Goal: Information Seeking & Learning: Compare options

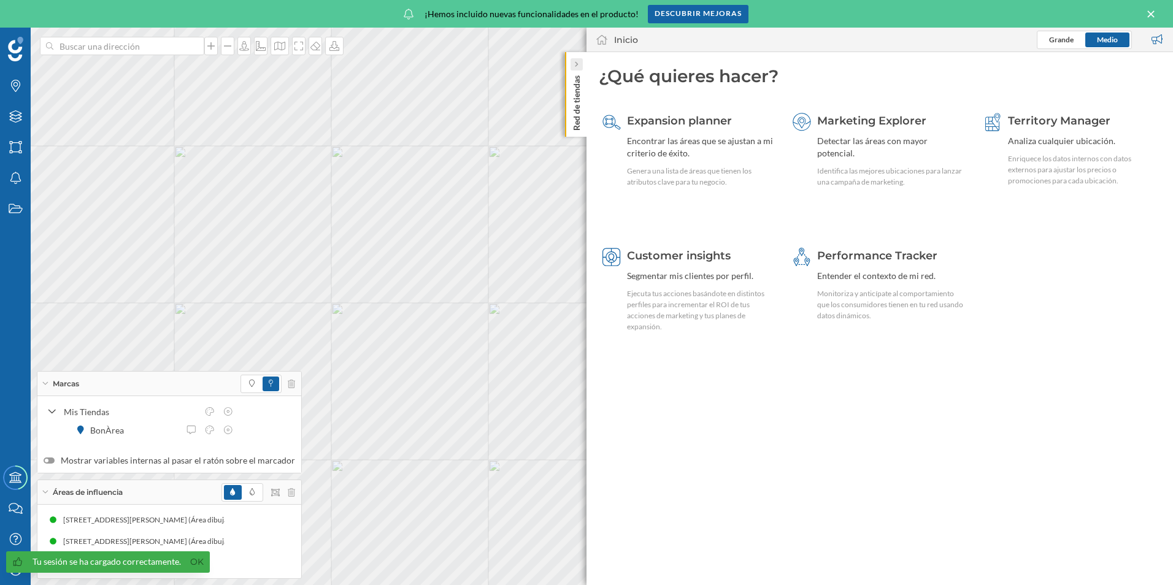
click at [576, 67] on icon at bounding box center [576, 65] width 3 height 6
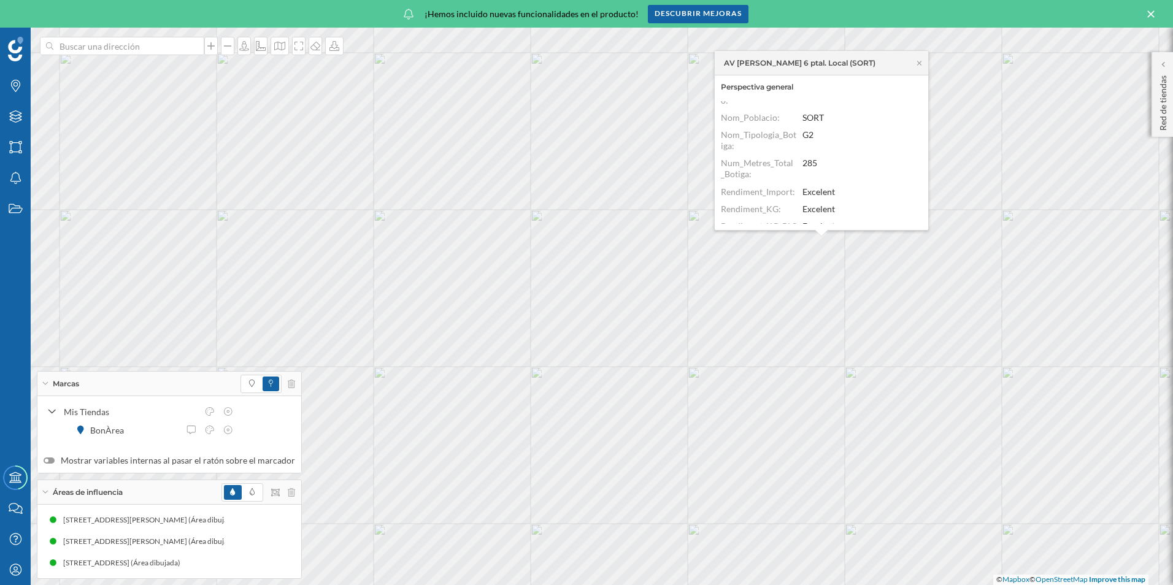
scroll to position [180, 0]
click at [920, 64] on icon at bounding box center [919, 63] width 9 height 7
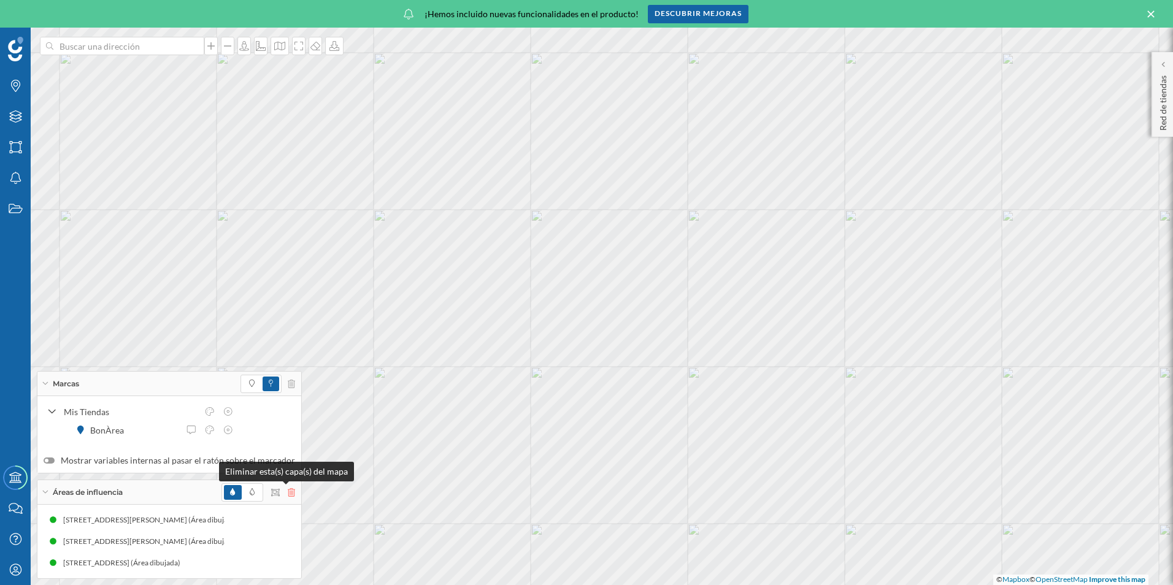
click at [288, 494] on icon at bounding box center [291, 492] width 7 height 9
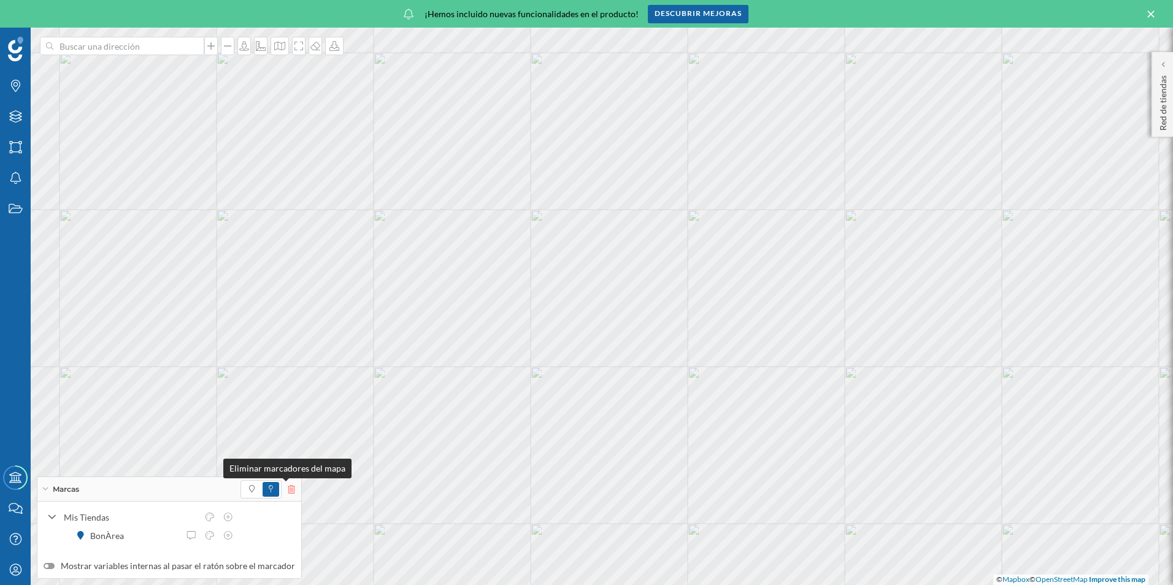
click at [288, 488] on icon at bounding box center [291, 489] width 7 height 9
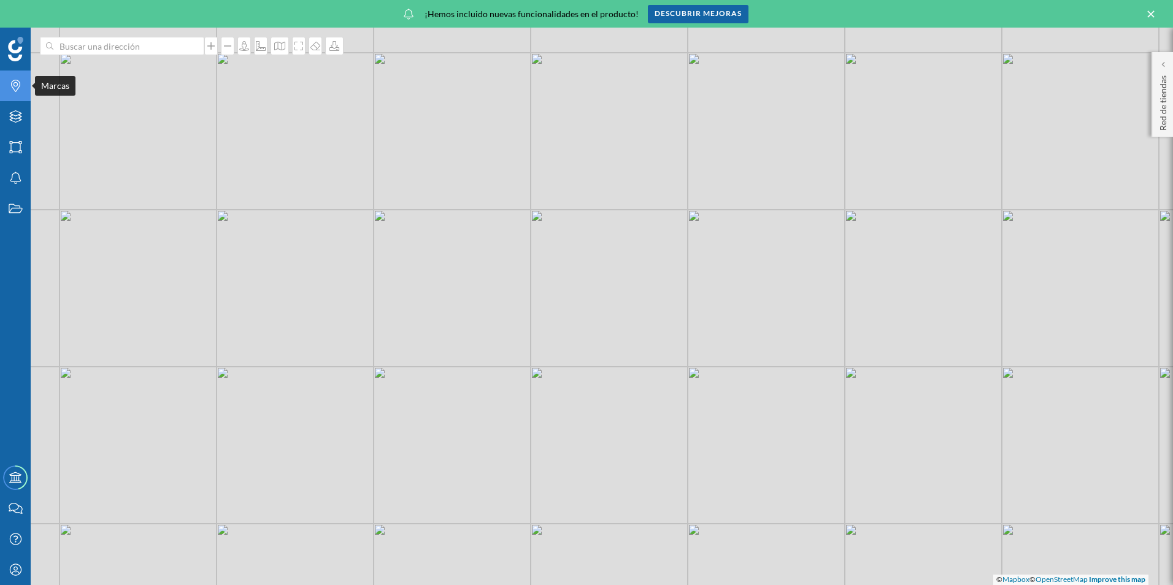
click at [21, 90] on icon "Marcas" at bounding box center [15, 86] width 15 height 12
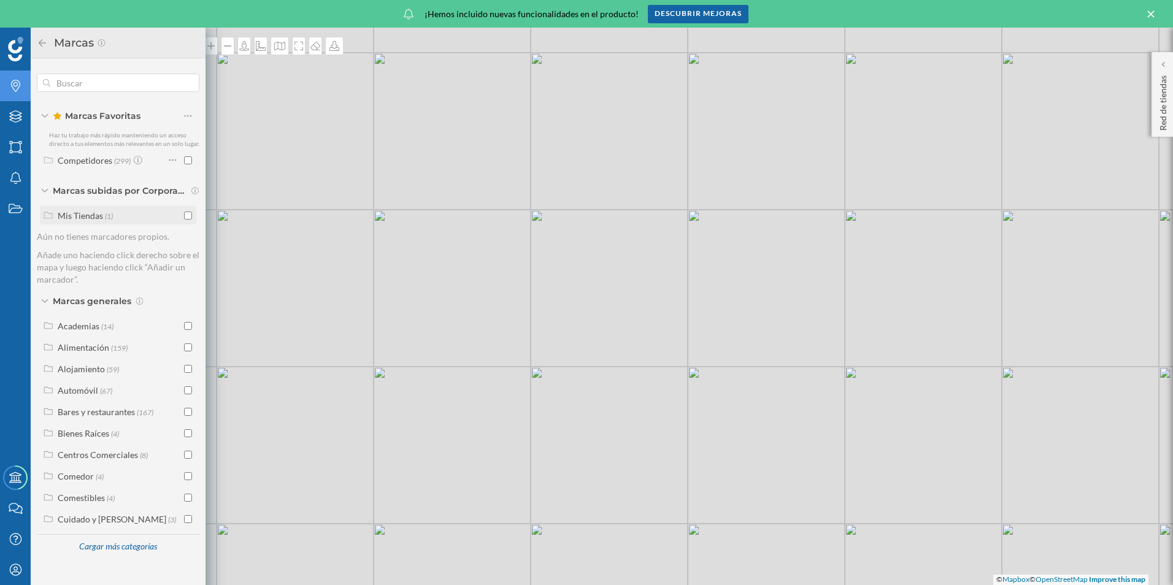
click at [186, 217] on input "checkbox" at bounding box center [188, 216] width 8 height 8
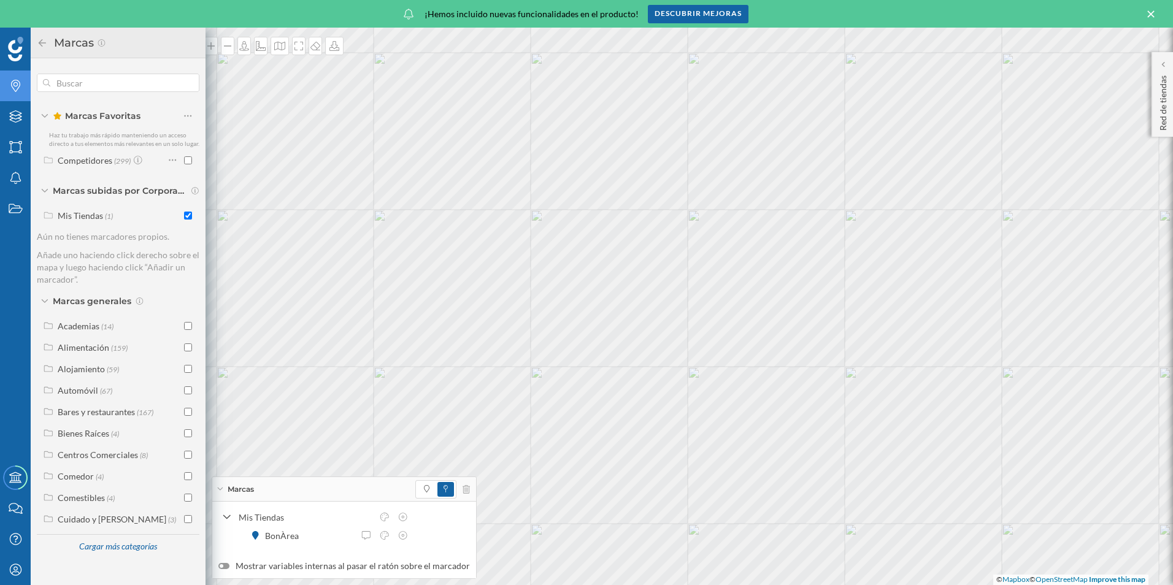
click at [44, 43] on icon at bounding box center [42, 42] width 7 height 7
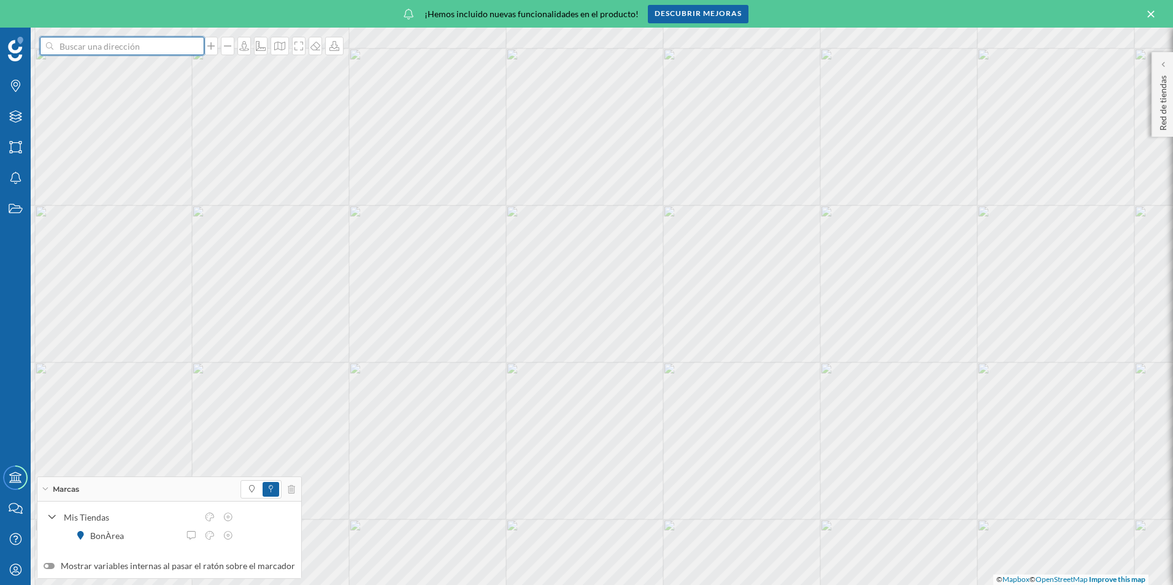
click at [131, 52] on input at bounding box center [121, 46] width 137 height 18
type input "taull"
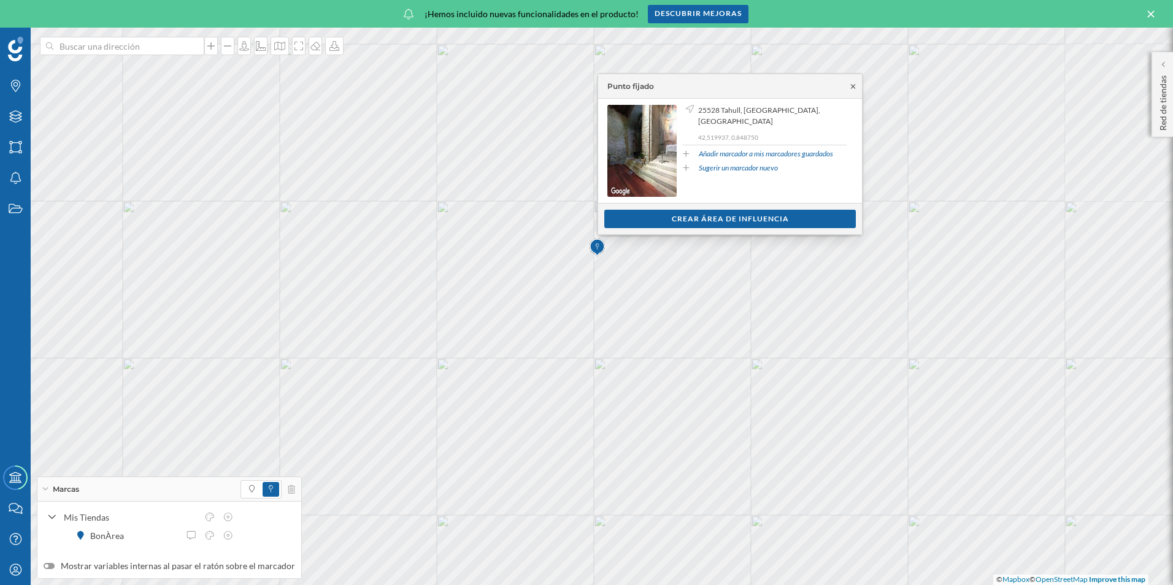
click at [852, 90] on icon at bounding box center [852, 86] width 9 height 7
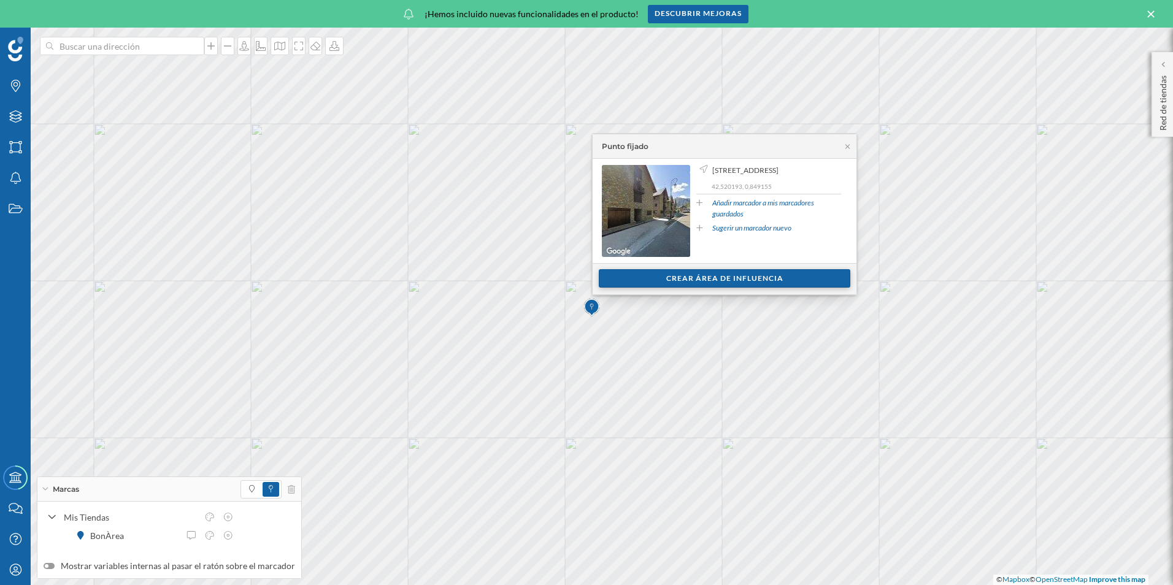
click at [754, 279] on div "Crear área de influencia" at bounding box center [725, 278] width 252 height 18
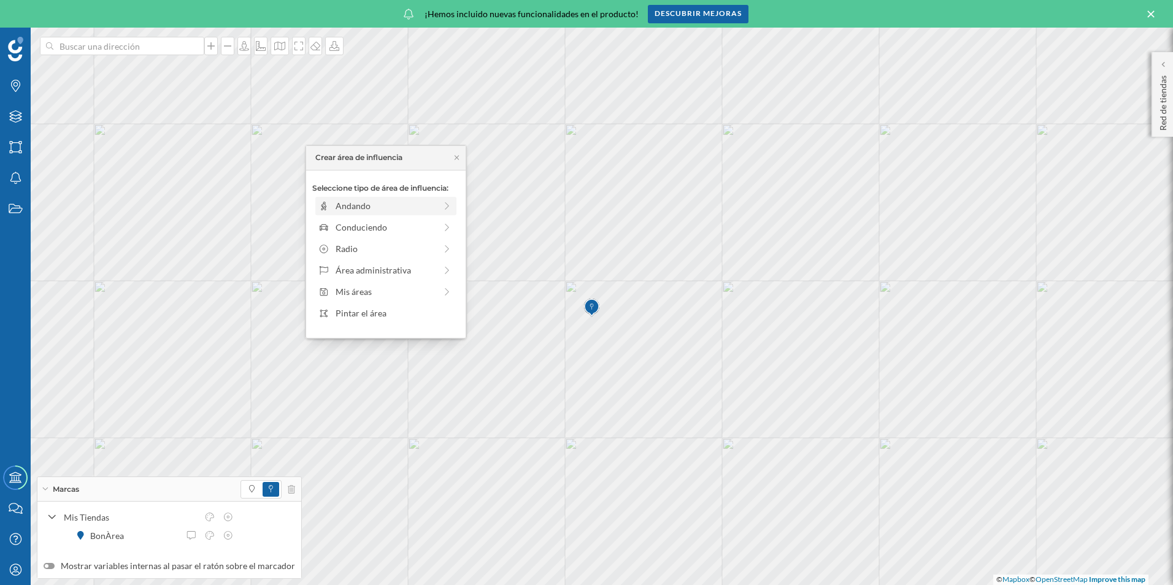
click at [404, 202] on div "Andando" at bounding box center [386, 205] width 100 height 13
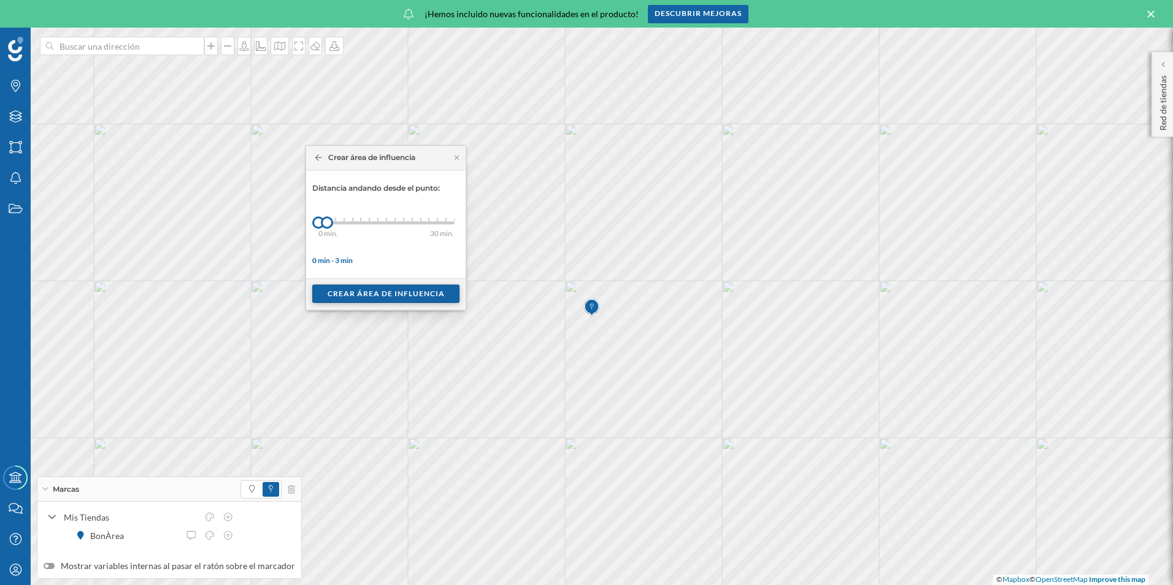
click at [382, 293] on div "Crear área de influencia" at bounding box center [385, 294] width 147 height 18
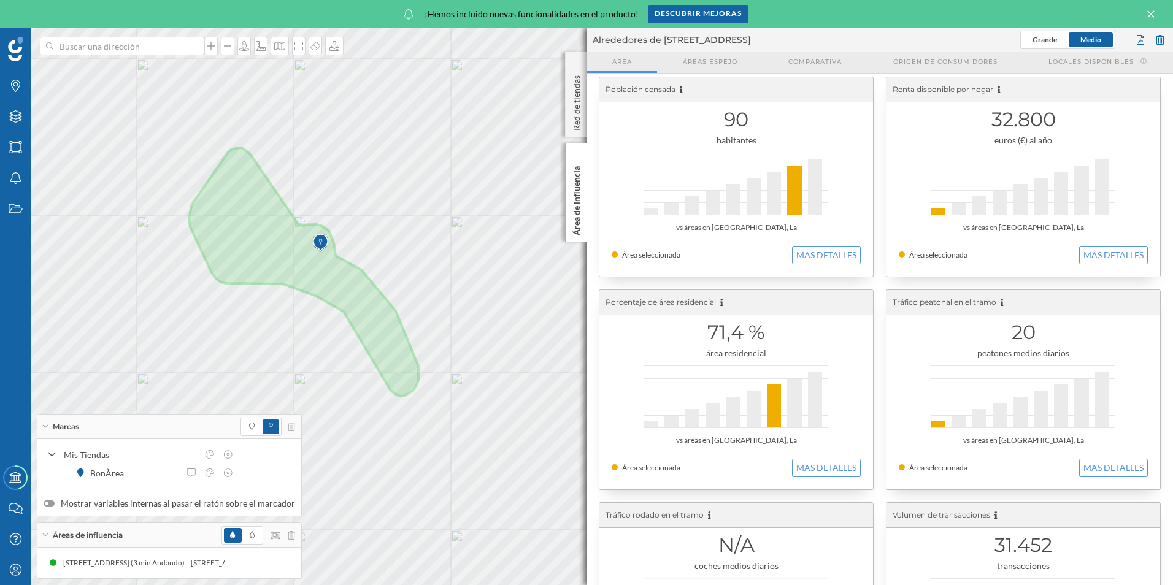
scroll to position [0, 0]
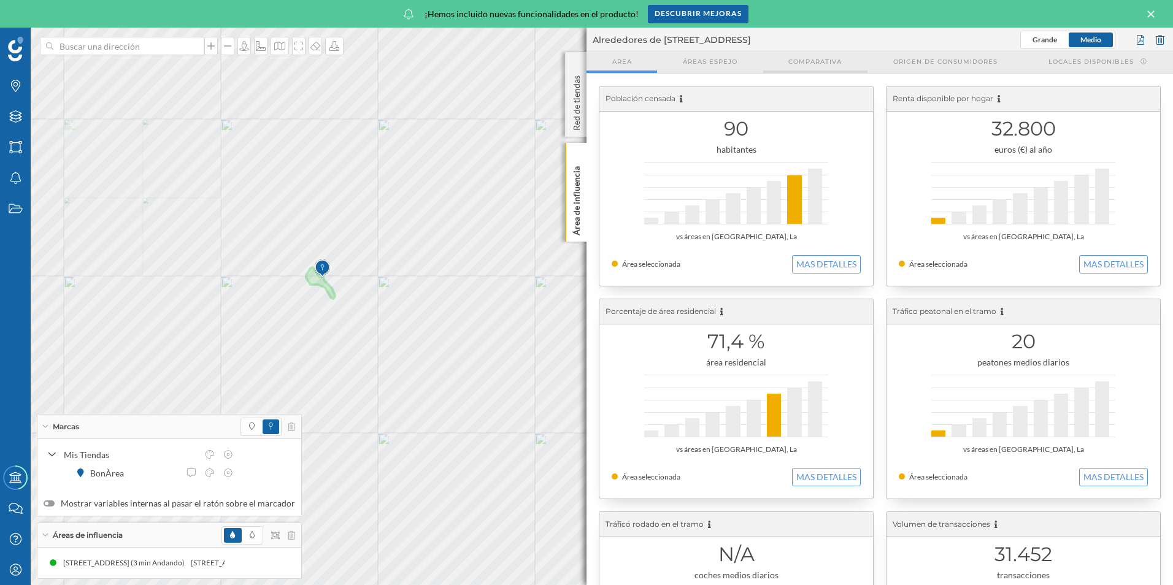
click at [834, 64] on span "Comparativa" at bounding box center [814, 61] width 53 height 9
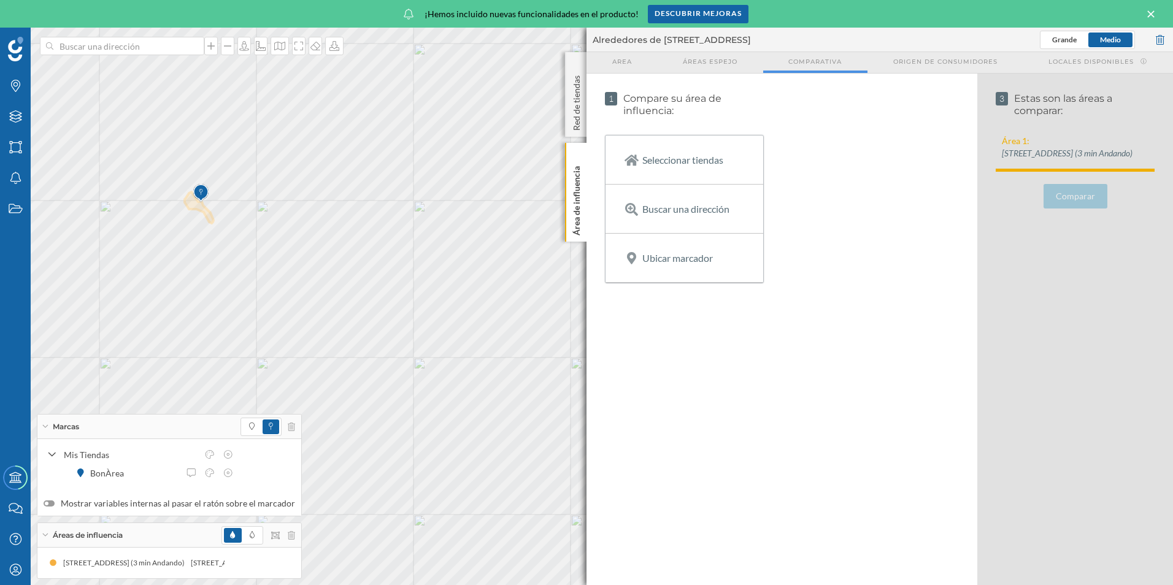
click at [651, 168] on div "Seleccionar tiendas" at bounding box center [684, 160] width 158 height 48
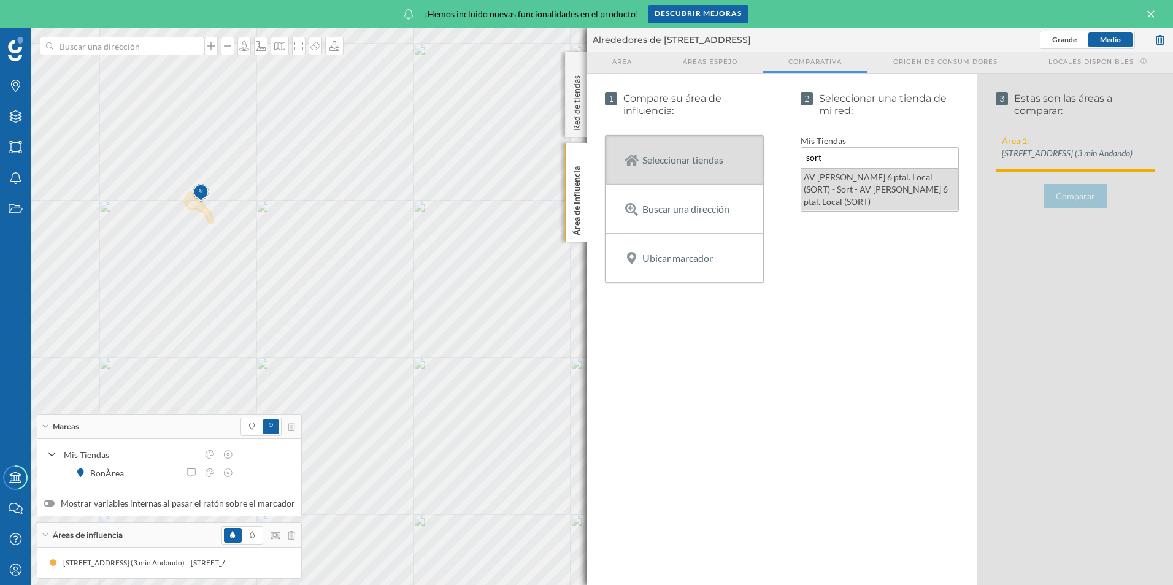
type input "sort"
click at [878, 174] on div "AV [PERSON_NAME] 6 ptal. Local (SORT) - Sort - AV [PERSON_NAME] 6 ptal. Local (…" at bounding box center [880, 190] width 158 height 42
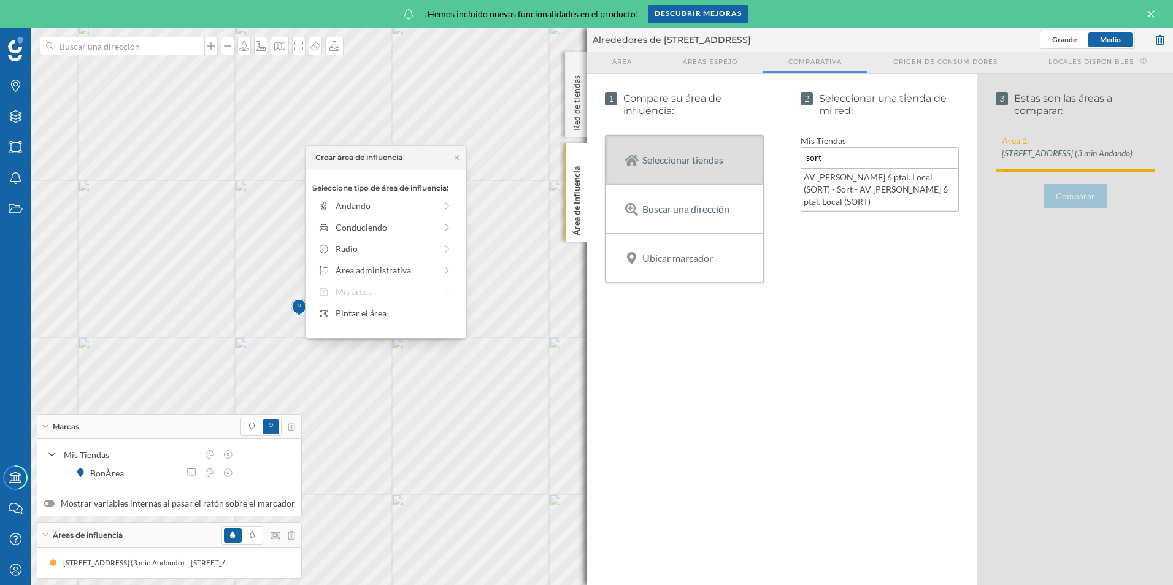
click at [1070, 209] on div "Comparar" at bounding box center [1075, 196] width 159 height 25
click at [682, 206] on p "Buscar una dirección" at bounding box center [685, 209] width 87 height 12
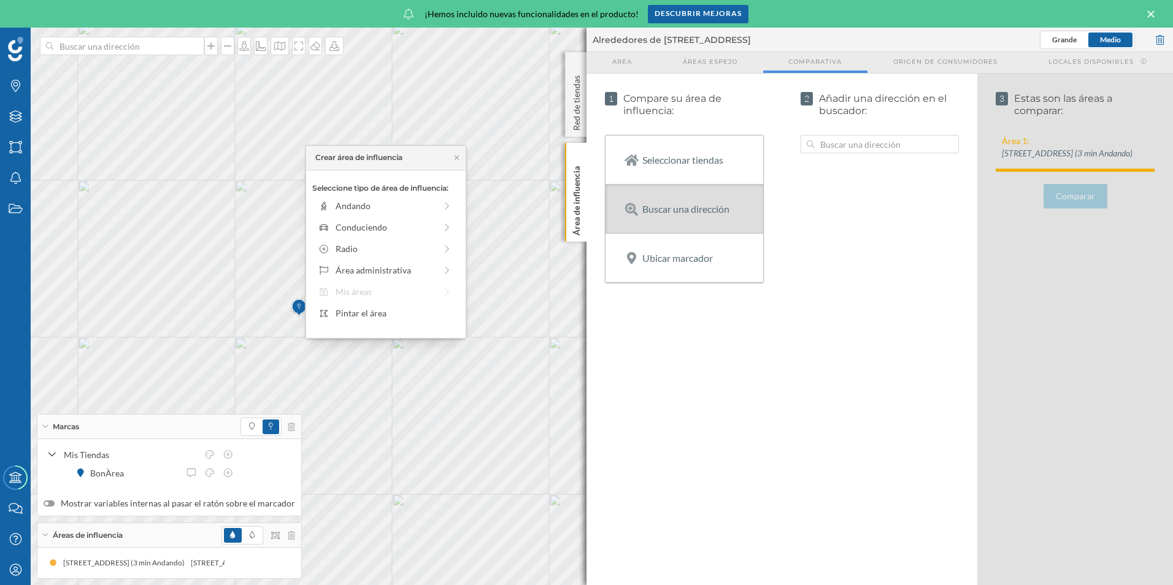
click at [663, 261] on p "Ubicar marcador" at bounding box center [677, 258] width 71 height 12
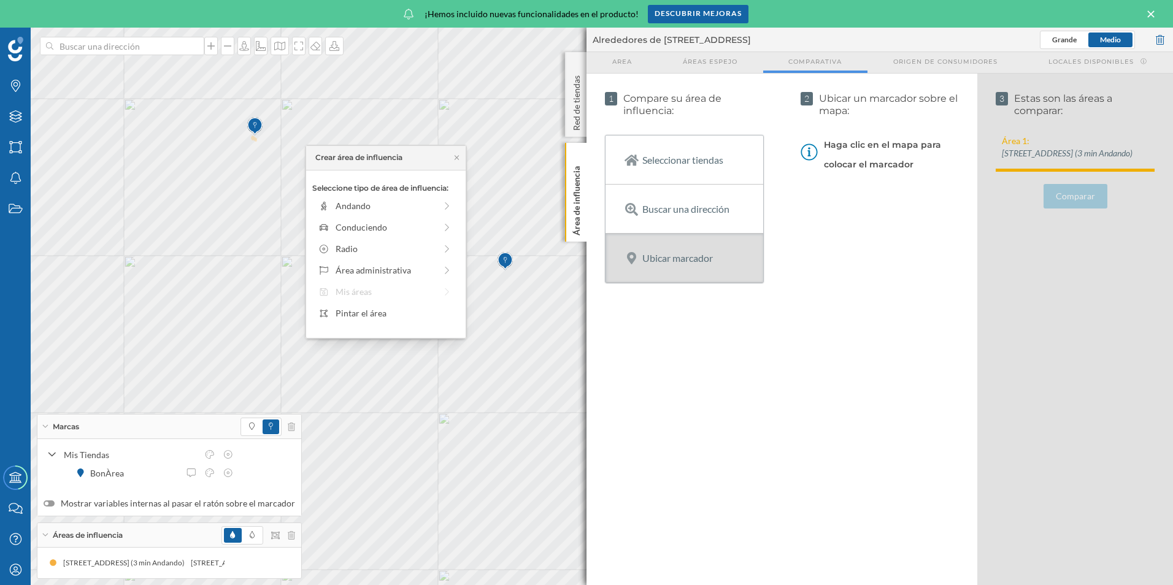
click at [254, 124] on img at bounding box center [254, 126] width 15 height 25
click at [226, 213] on img at bounding box center [231, 201] width 15 height 25
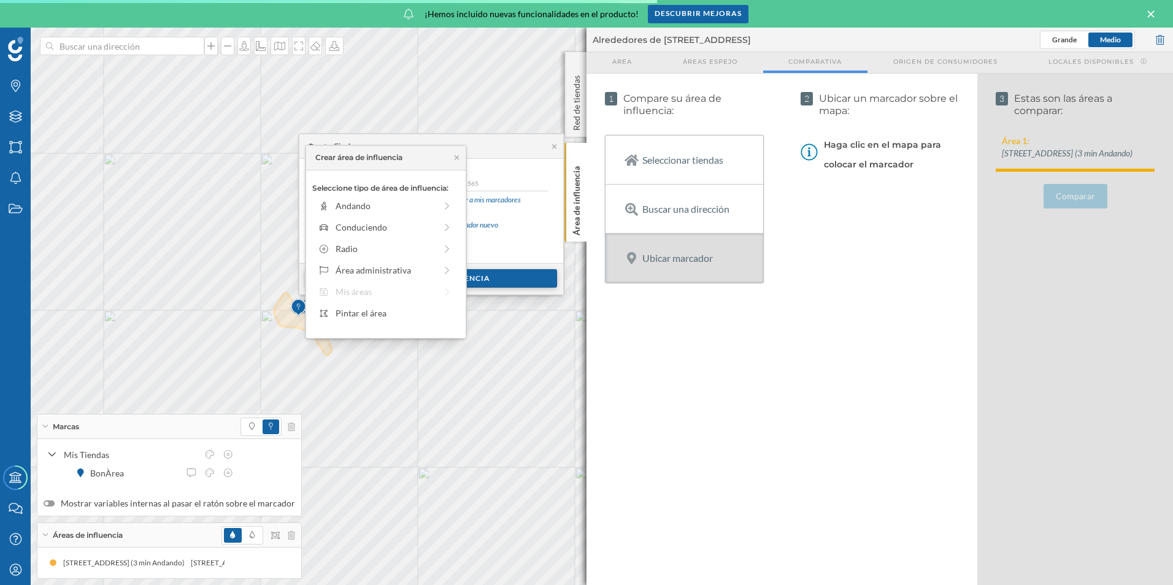
click at [482, 273] on div "Crear área de influencia" at bounding box center [431, 278] width 252 height 18
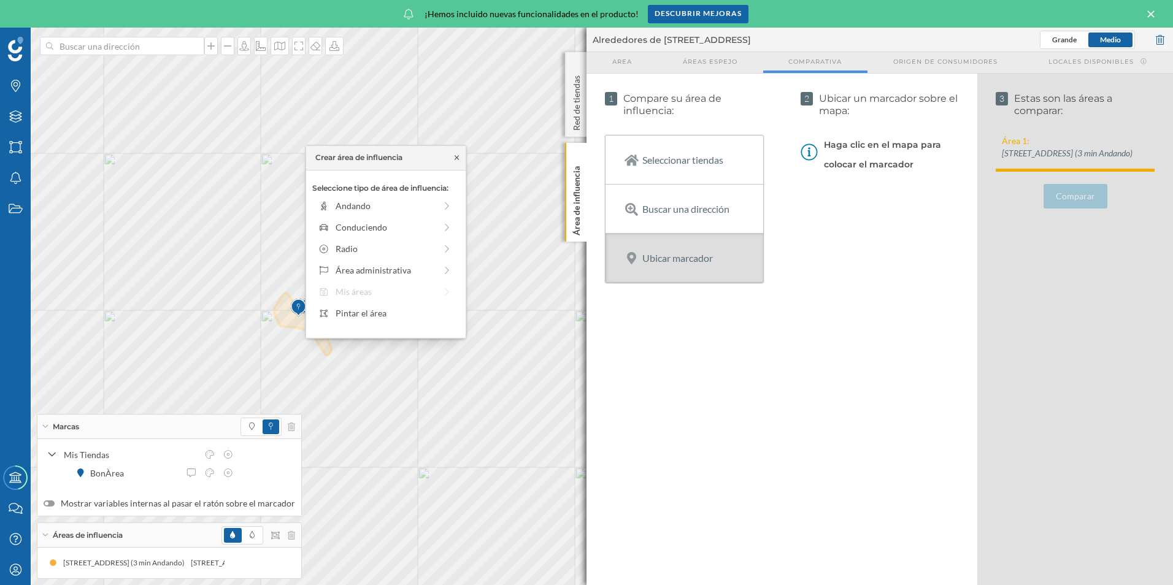
click at [457, 158] on icon at bounding box center [457, 158] width 4 height 4
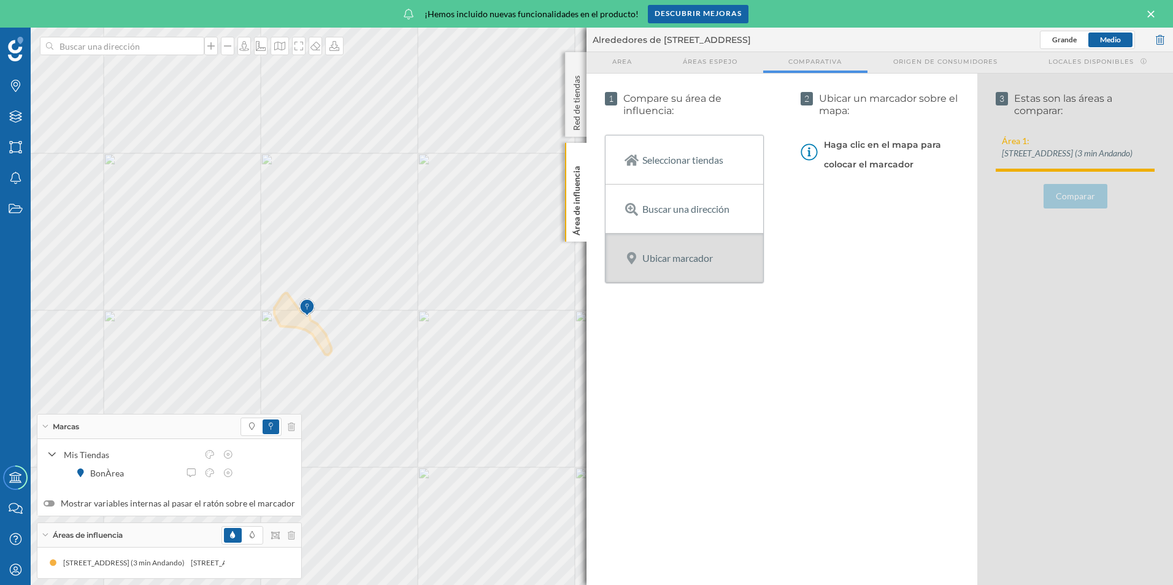
click at [666, 164] on p "Seleccionar tiendas" at bounding box center [682, 160] width 81 height 12
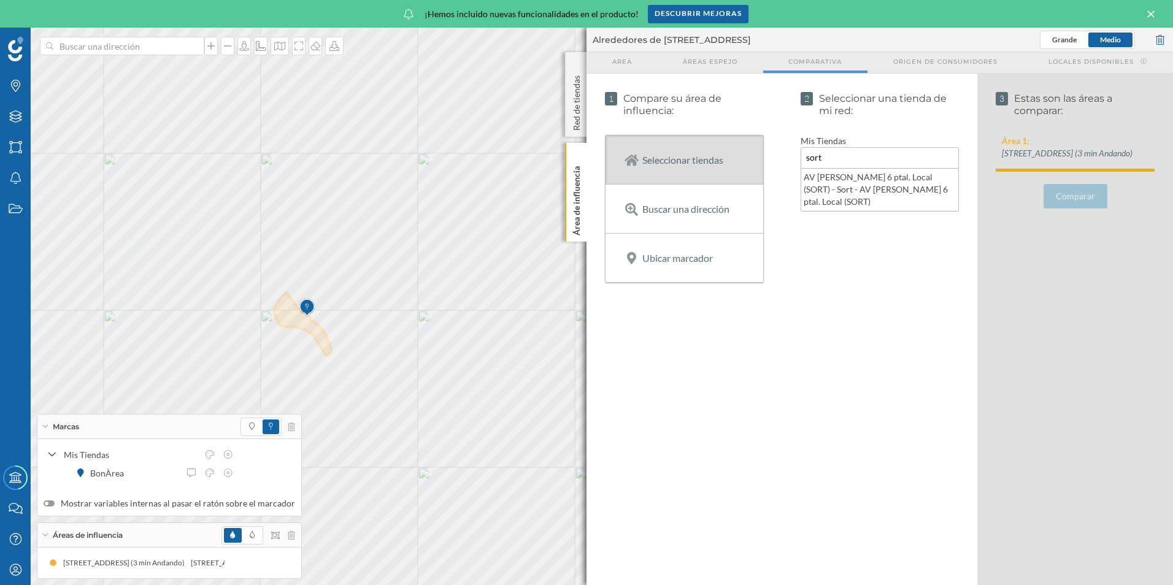
click at [660, 214] on p "Buscar una dirección" at bounding box center [685, 209] width 87 height 12
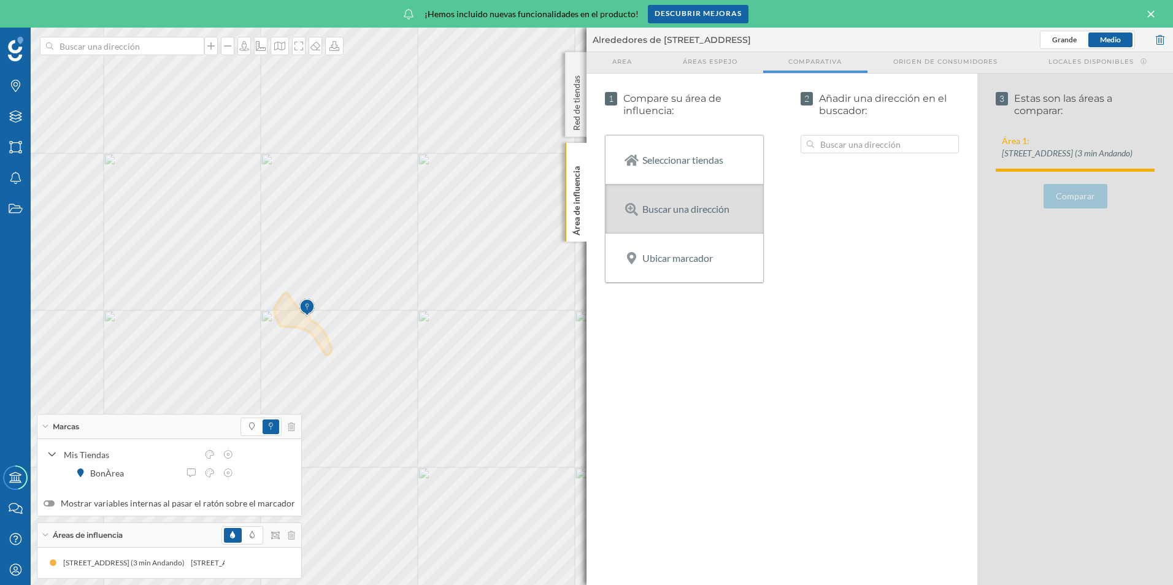
click at [301, 313] on img at bounding box center [306, 308] width 15 height 25
click at [868, 146] on input at bounding box center [880, 144] width 132 height 18
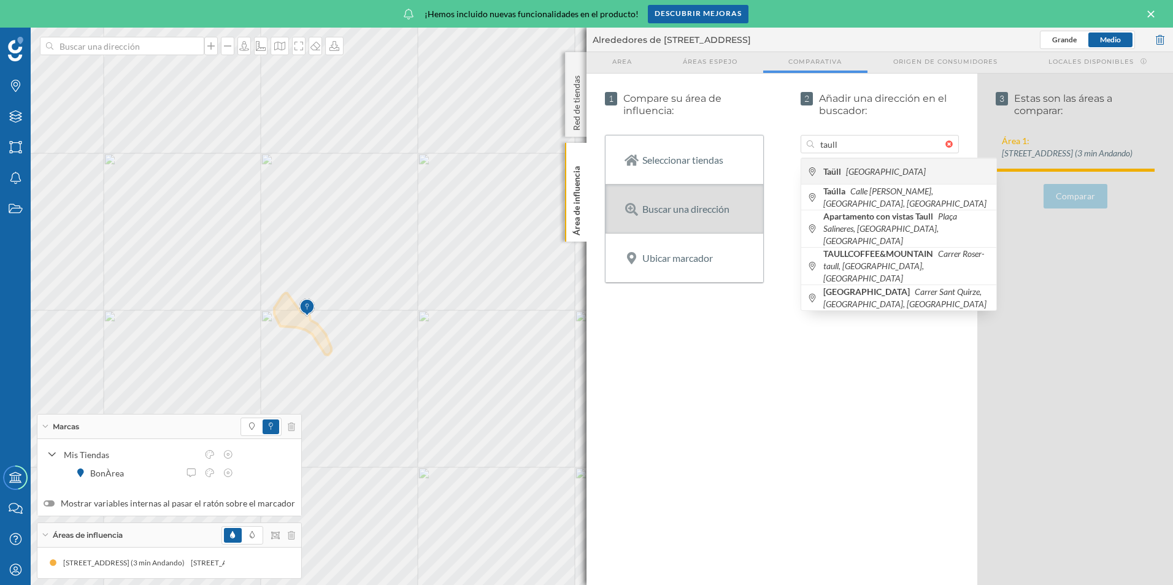
click at [866, 168] on icon "[GEOGRAPHIC_DATA]" at bounding box center [886, 171] width 80 height 10
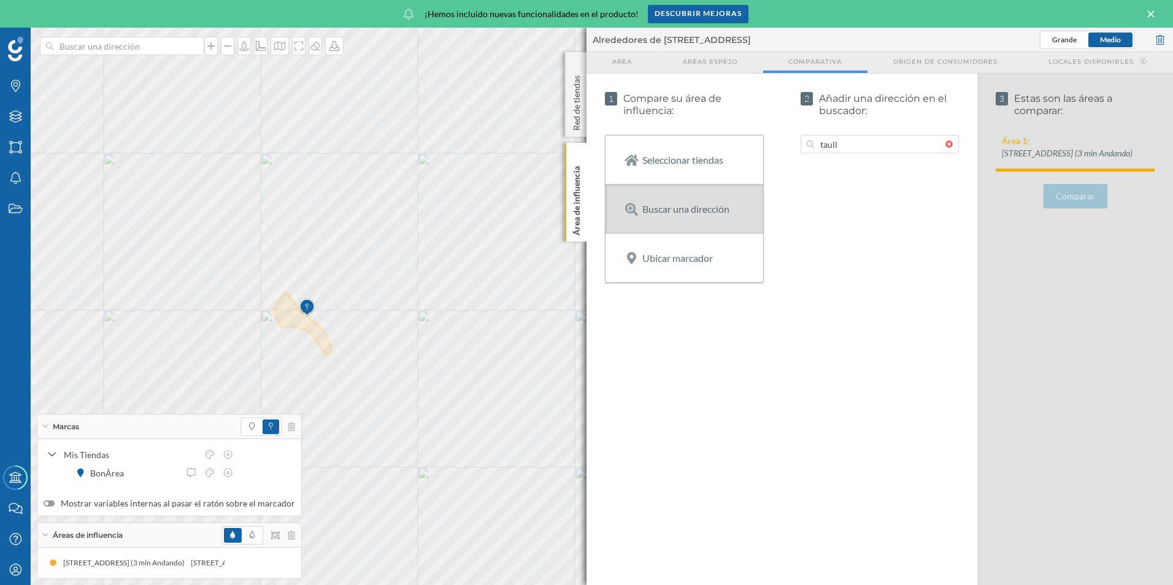
type input "25528 Tahull, [GEOGRAPHIC_DATA], [GEOGRAPHIC_DATA]"
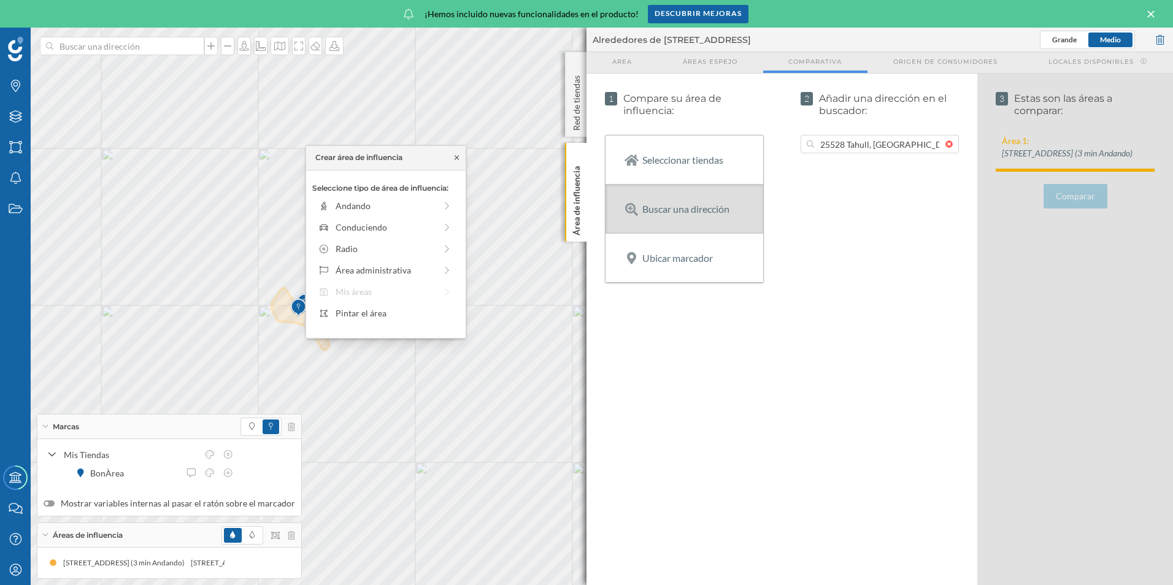
click at [453, 158] on icon at bounding box center [456, 157] width 9 height 7
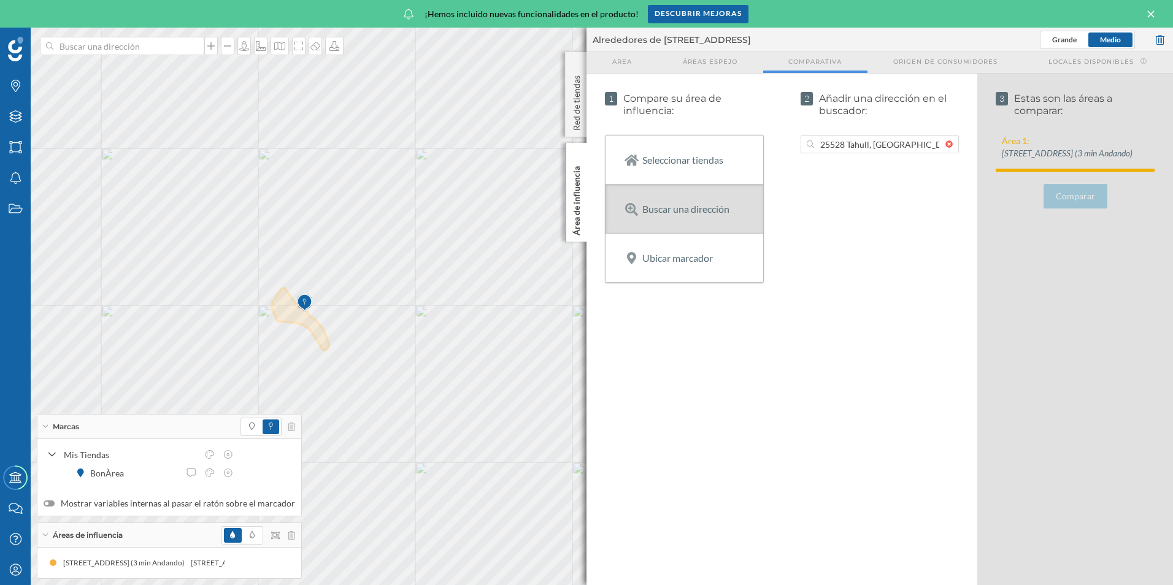
click at [1069, 209] on div "Comparar" at bounding box center [1075, 196] width 159 height 25
click at [711, 57] on span "Áreas espejo" at bounding box center [710, 61] width 55 height 9
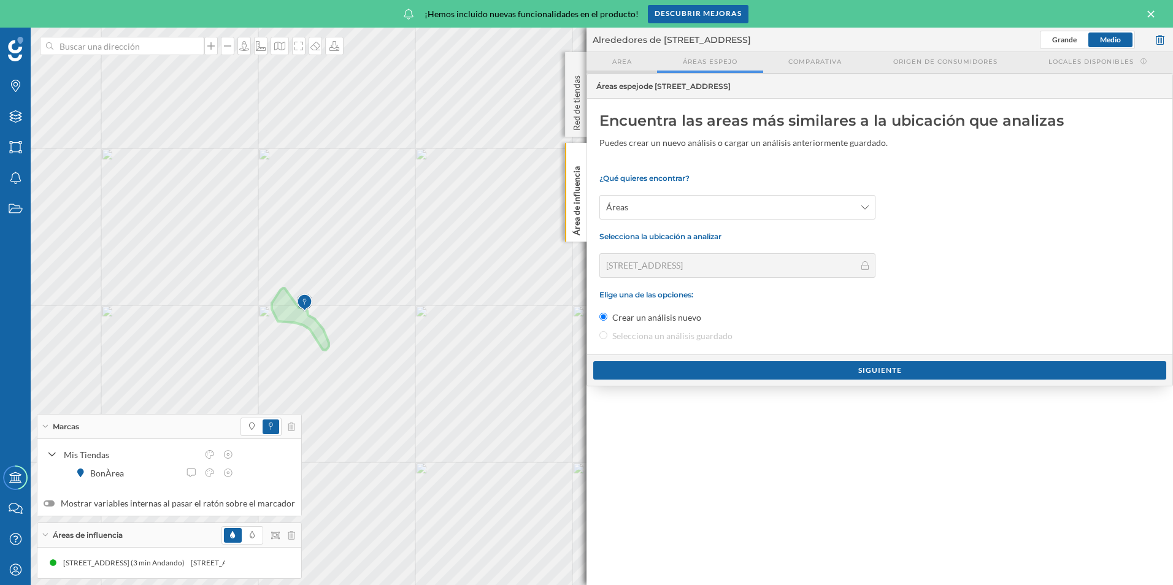
click at [610, 63] on div "Area" at bounding box center [621, 62] width 71 height 21
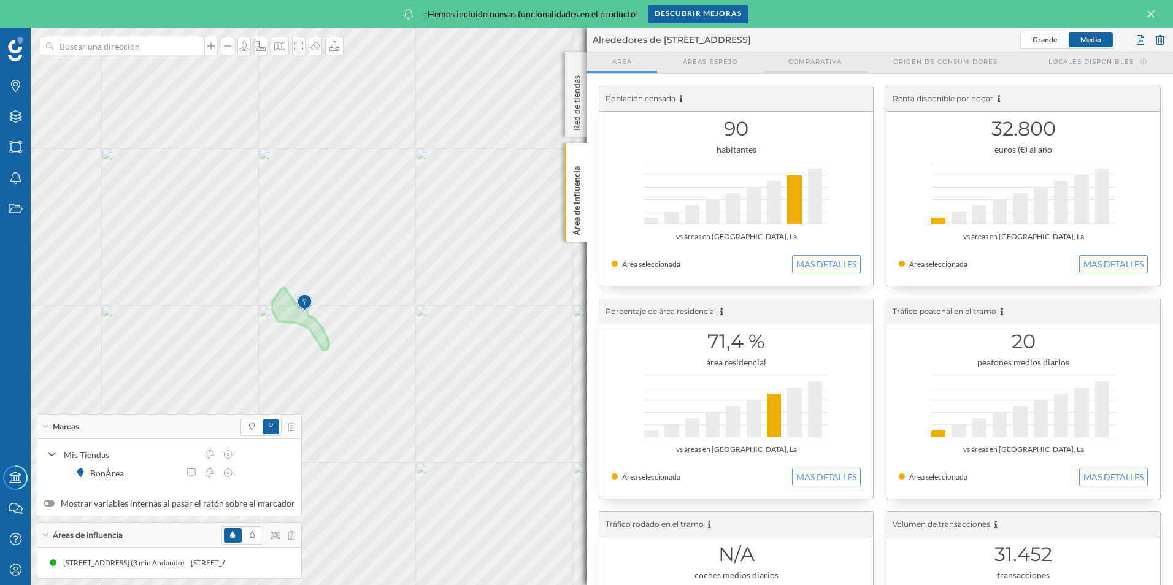
click at [817, 60] on span "Comparativa" at bounding box center [814, 61] width 53 height 9
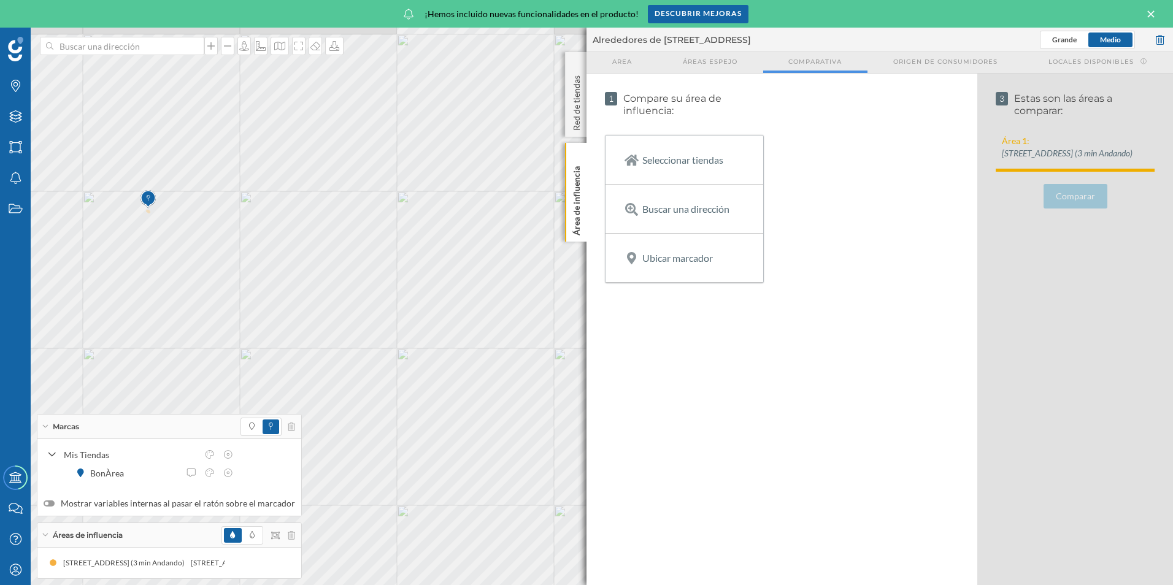
click at [312, 329] on div "© Mapbox © OpenStreetMap Improve this map" at bounding box center [586, 307] width 1173 height 558
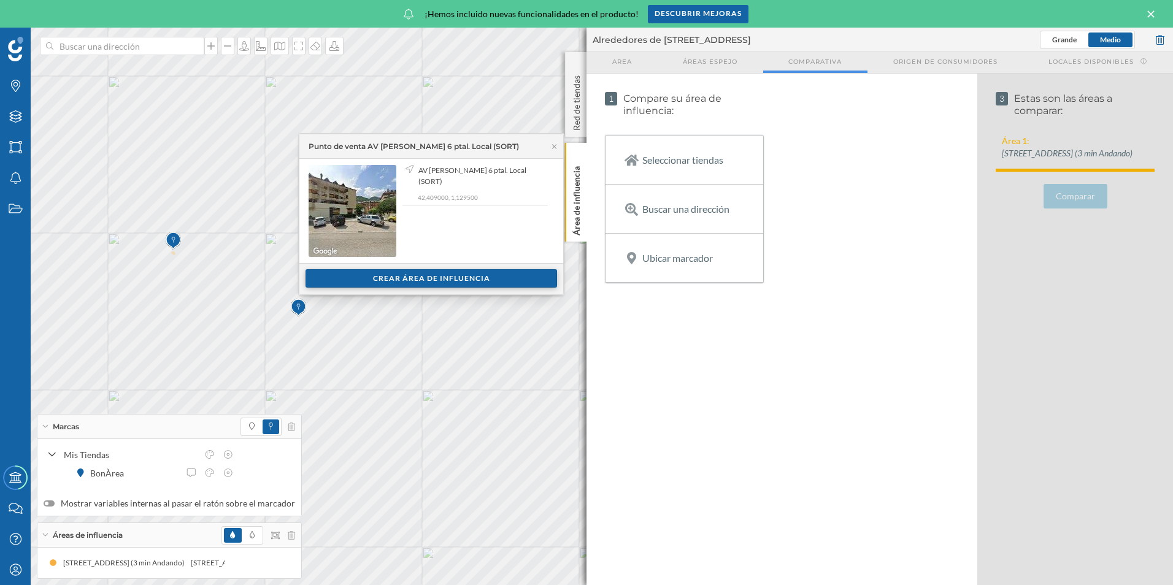
click at [417, 280] on div "Crear área de influencia" at bounding box center [431, 278] width 252 height 18
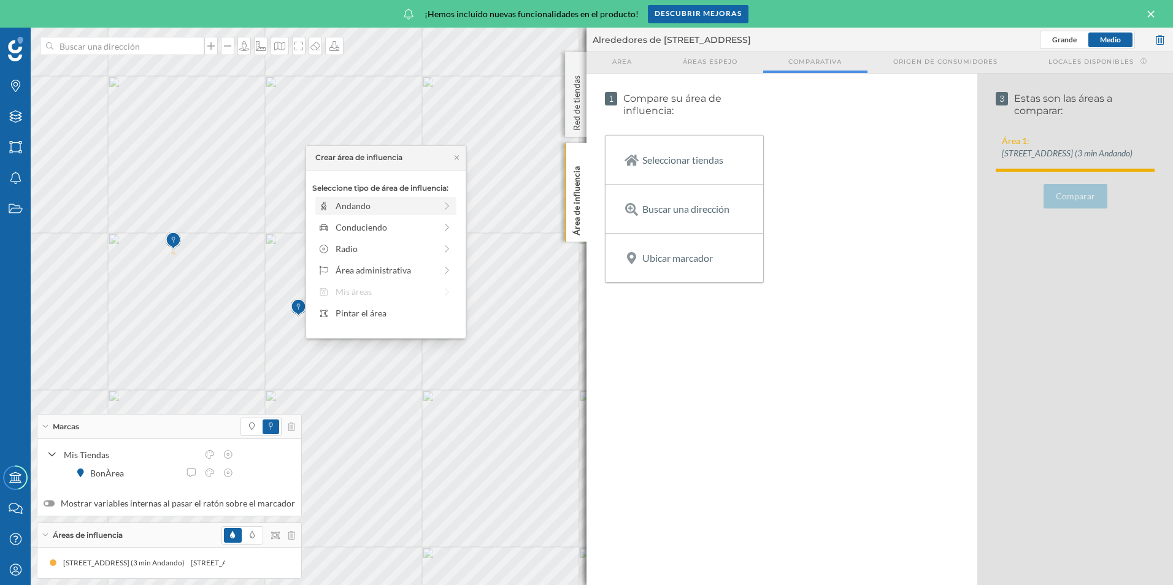
click at [361, 210] on div "Andando" at bounding box center [386, 205] width 100 height 13
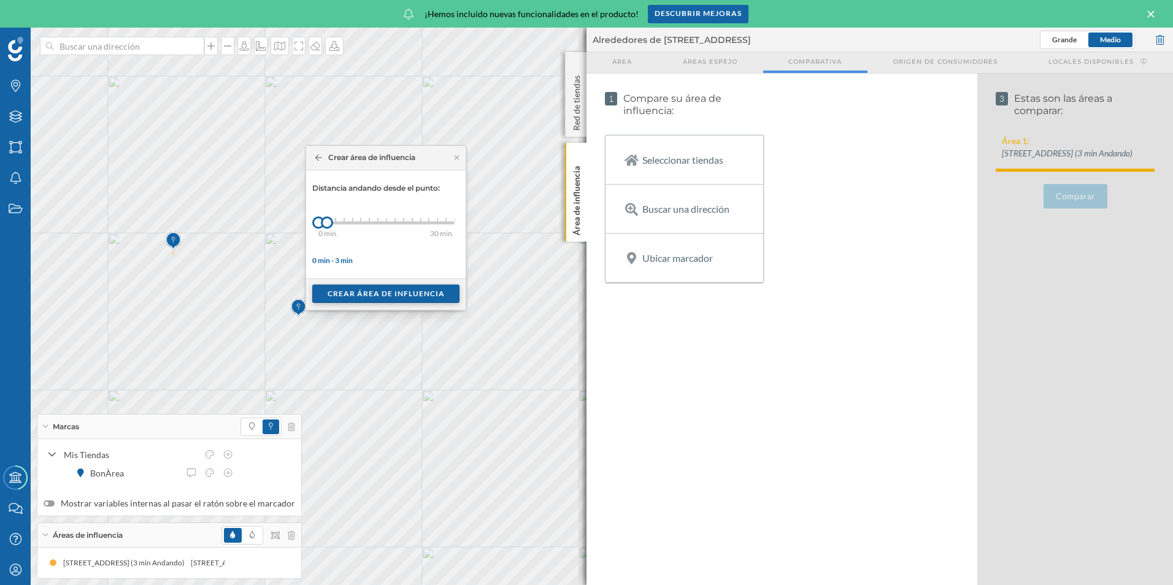
click at [380, 292] on div "Crear área de influencia" at bounding box center [385, 294] width 147 height 18
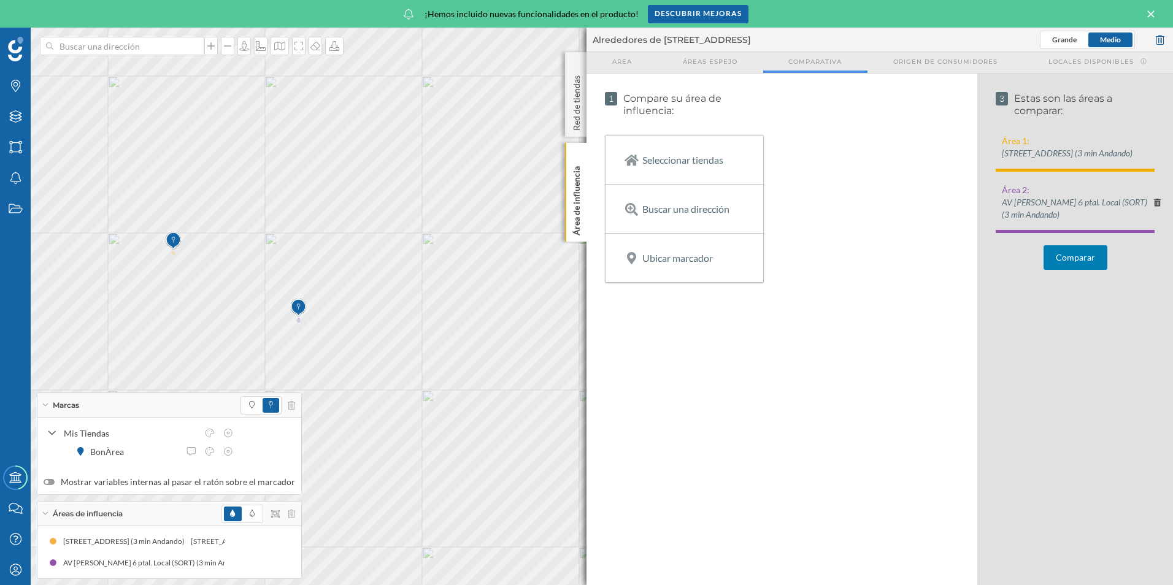
click at [1076, 270] on button "Comparar" at bounding box center [1075, 257] width 64 height 25
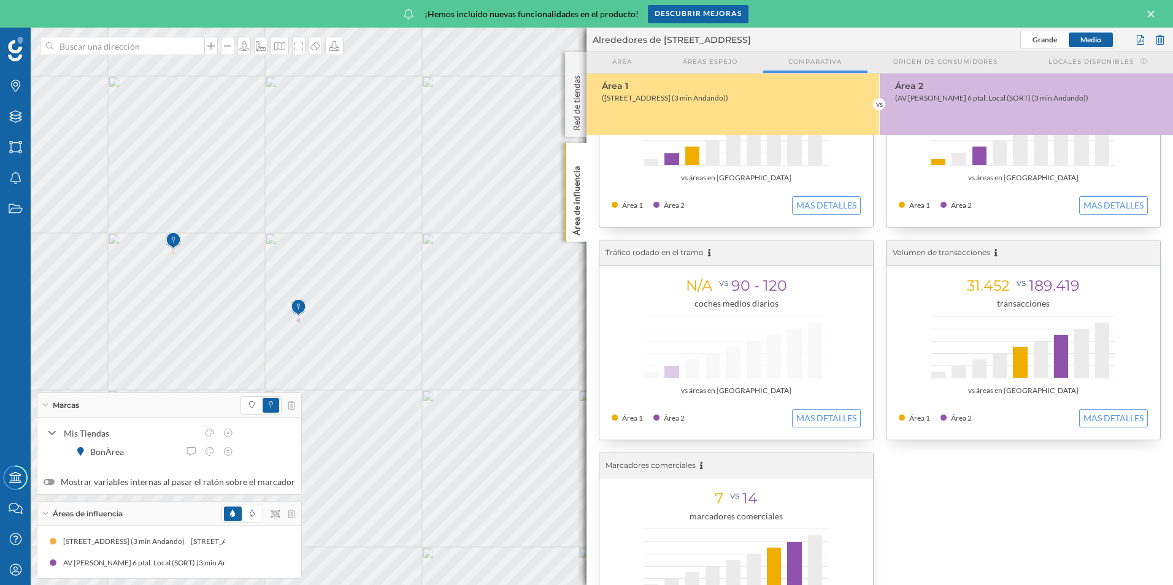
scroll to position [413, 0]
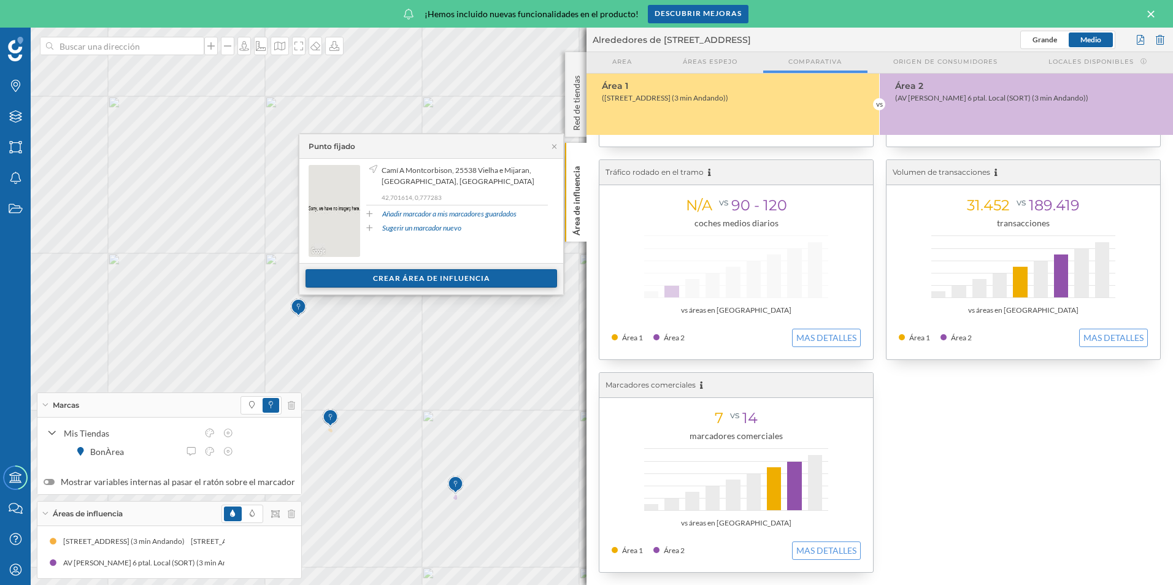
click at [459, 275] on div "Crear área de influencia" at bounding box center [431, 278] width 252 height 18
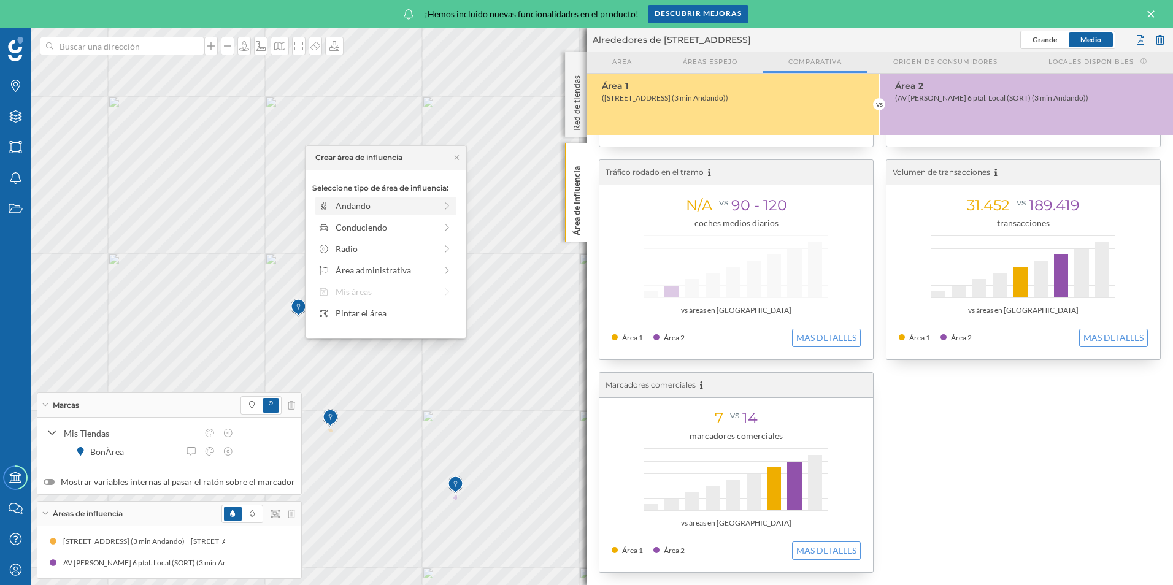
click at [356, 199] on div "Andando" at bounding box center [386, 205] width 100 height 13
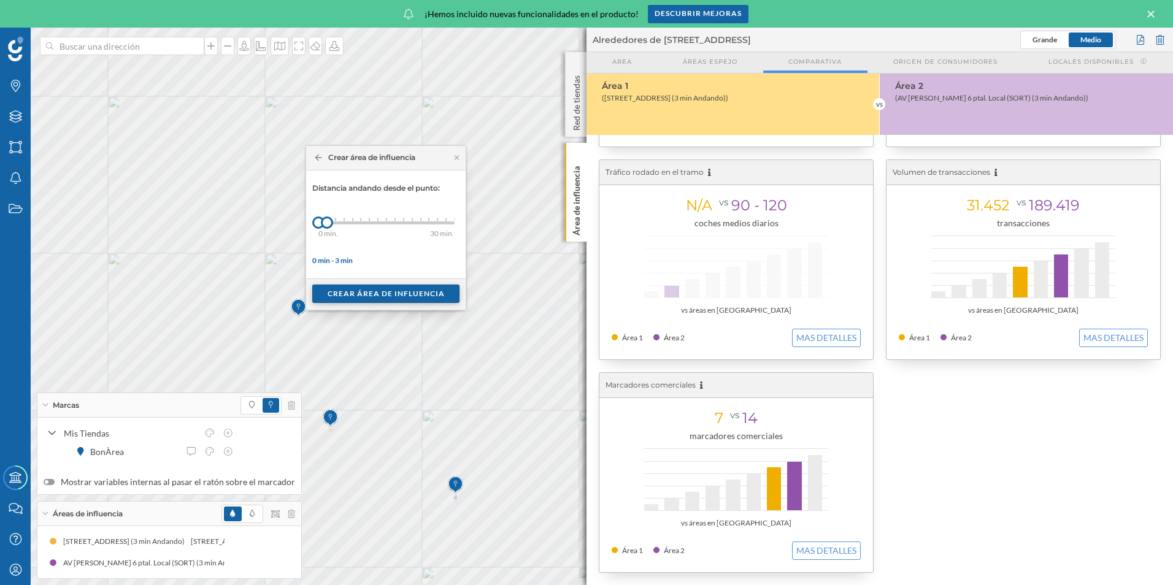
click at [403, 299] on div "Crear área de influencia" at bounding box center [385, 294] width 147 height 18
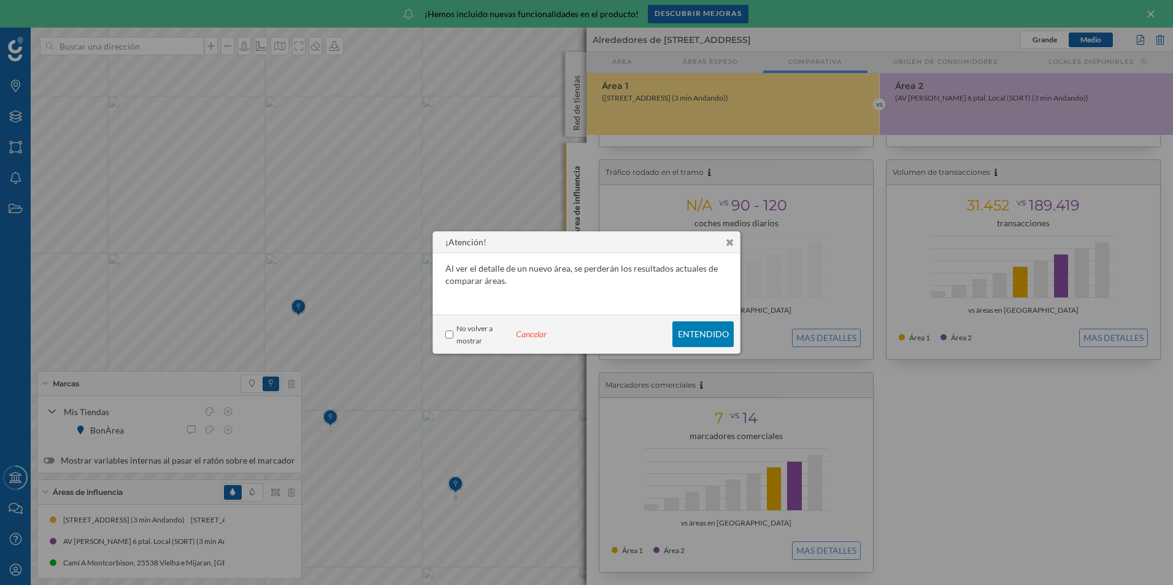
click at [710, 335] on p "Entendido" at bounding box center [703, 334] width 51 height 10
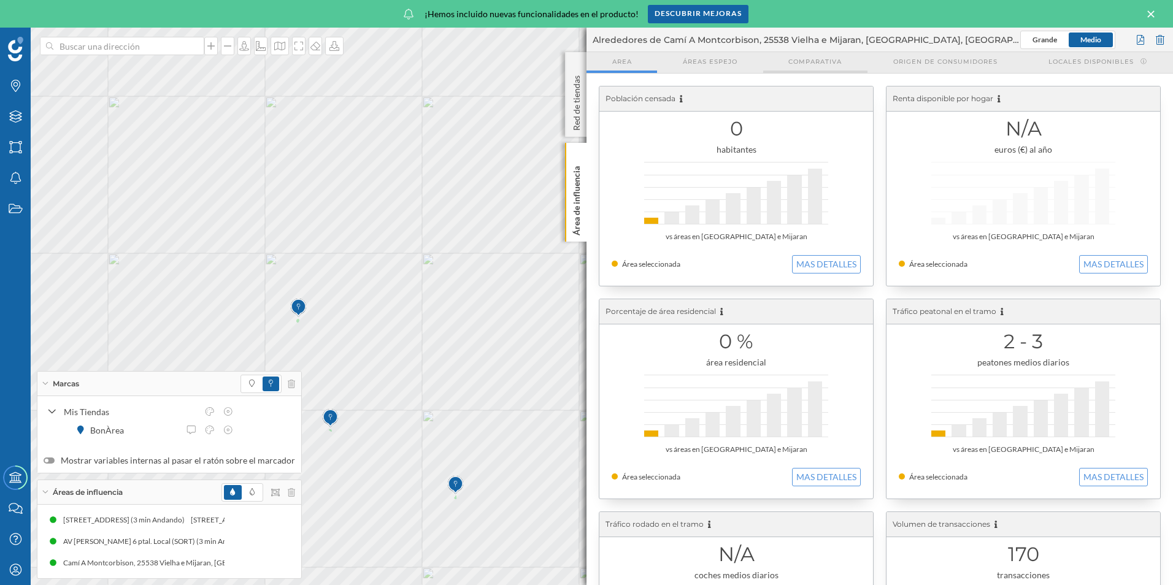
click at [821, 66] on div "Comparativa" at bounding box center [815, 62] width 104 height 21
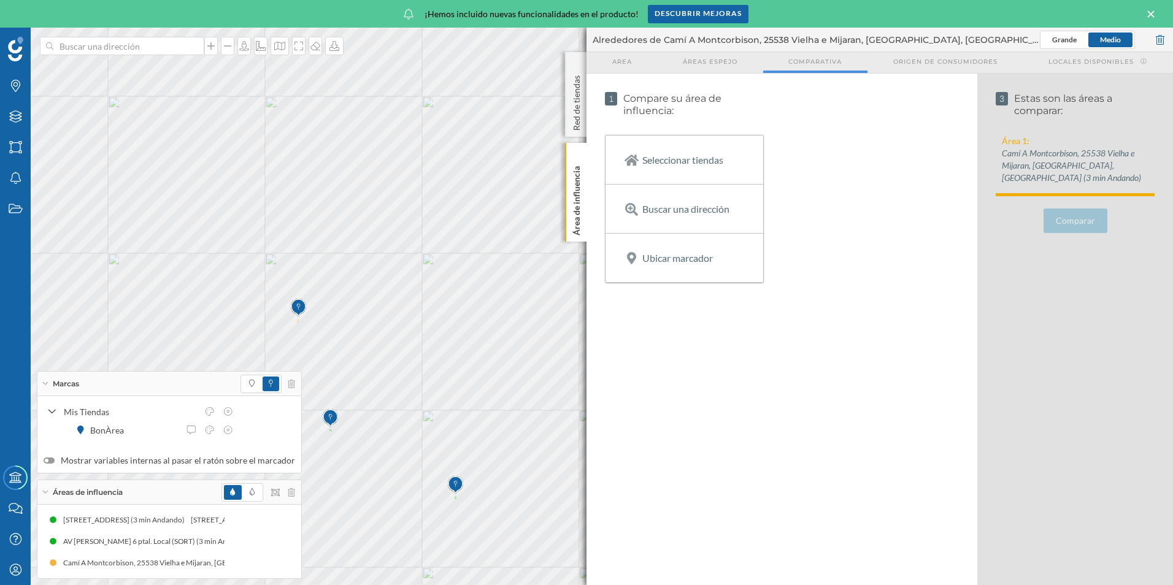
click at [677, 258] on p "Ubicar marcador" at bounding box center [677, 258] width 71 height 12
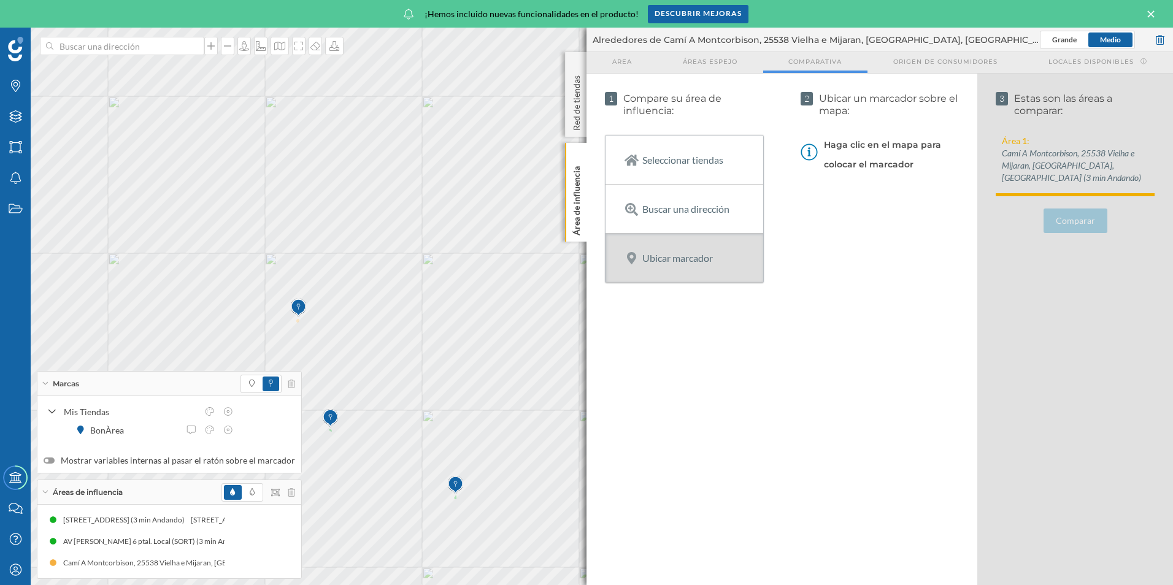
click at [298, 318] on img at bounding box center [298, 308] width 15 height 25
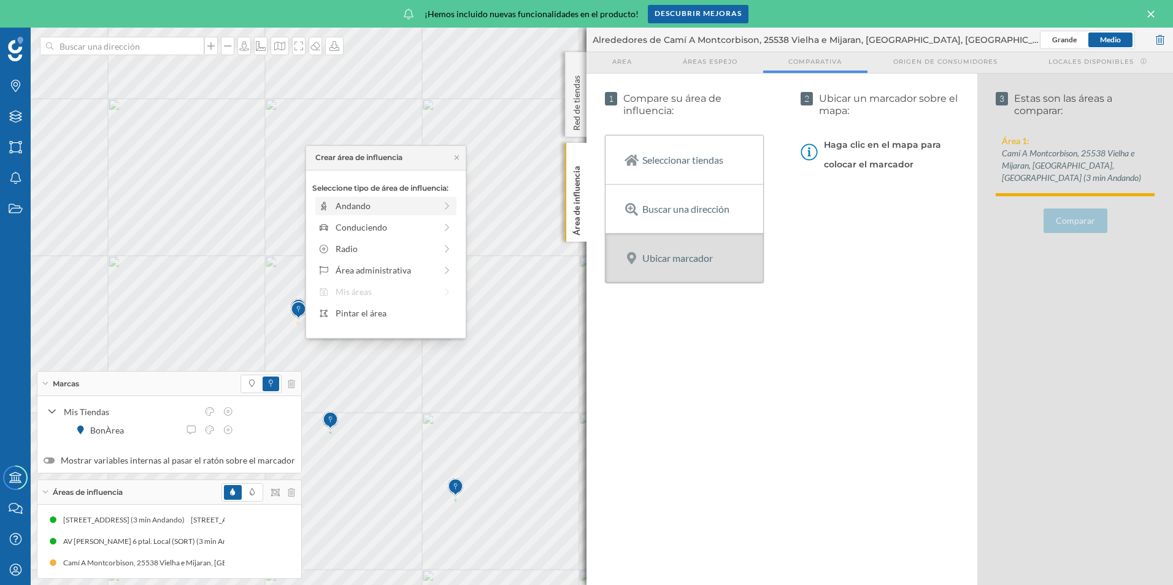
click at [355, 211] on div "Andando" at bounding box center [386, 205] width 100 height 13
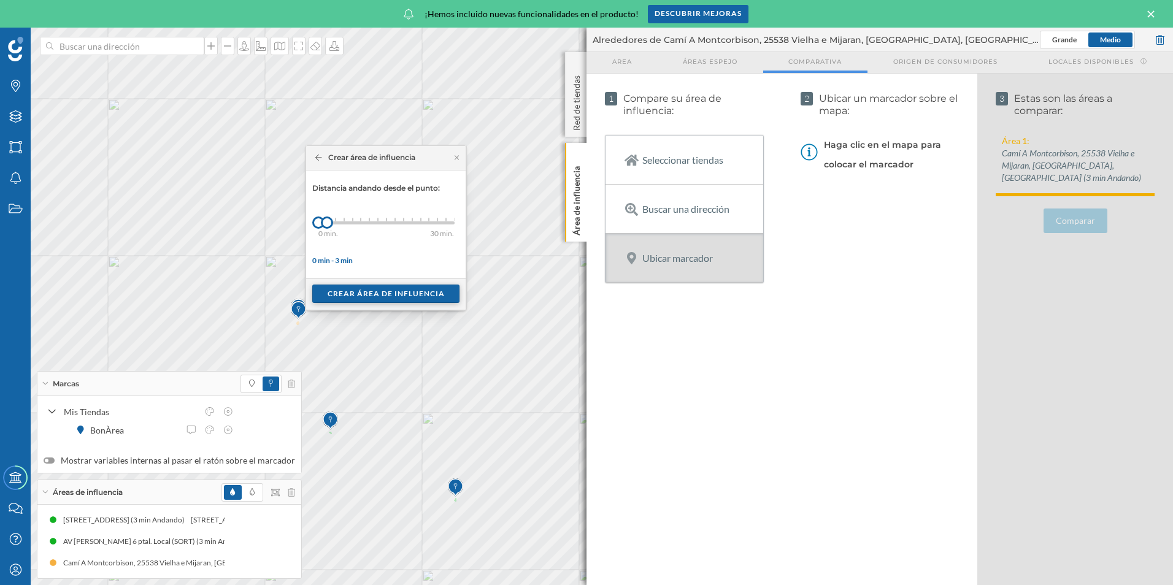
click at [390, 286] on div "Crear área de influencia" at bounding box center [385, 294] width 147 height 18
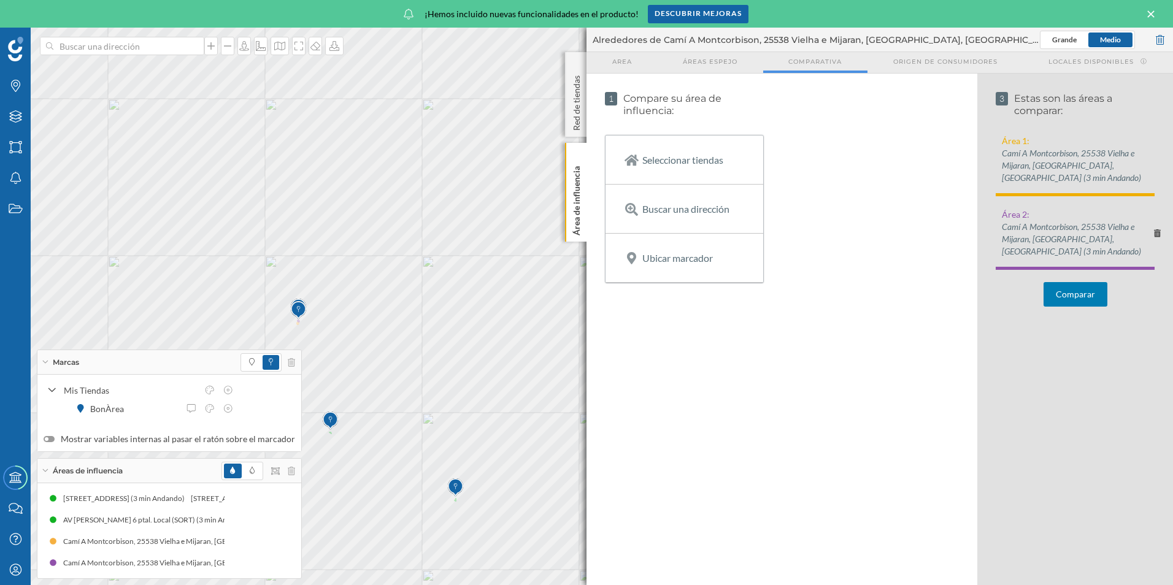
click at [1154, 229] on icon at bounding box center [1157, 232] width 7 height 7
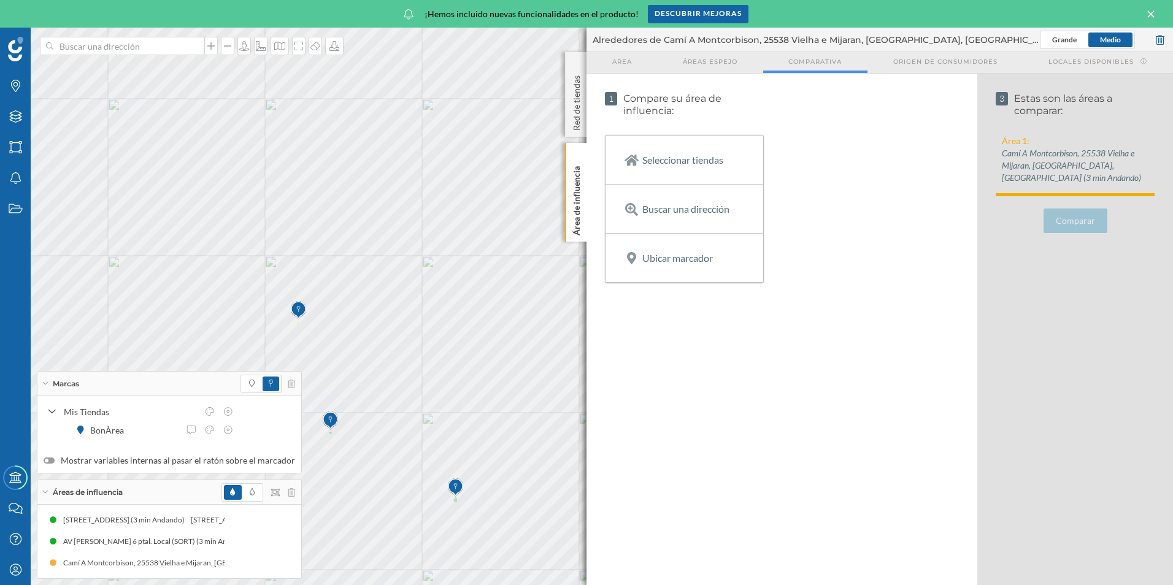
click at [457, 489] on img at bounding box center [455, 487] width 15 height 25
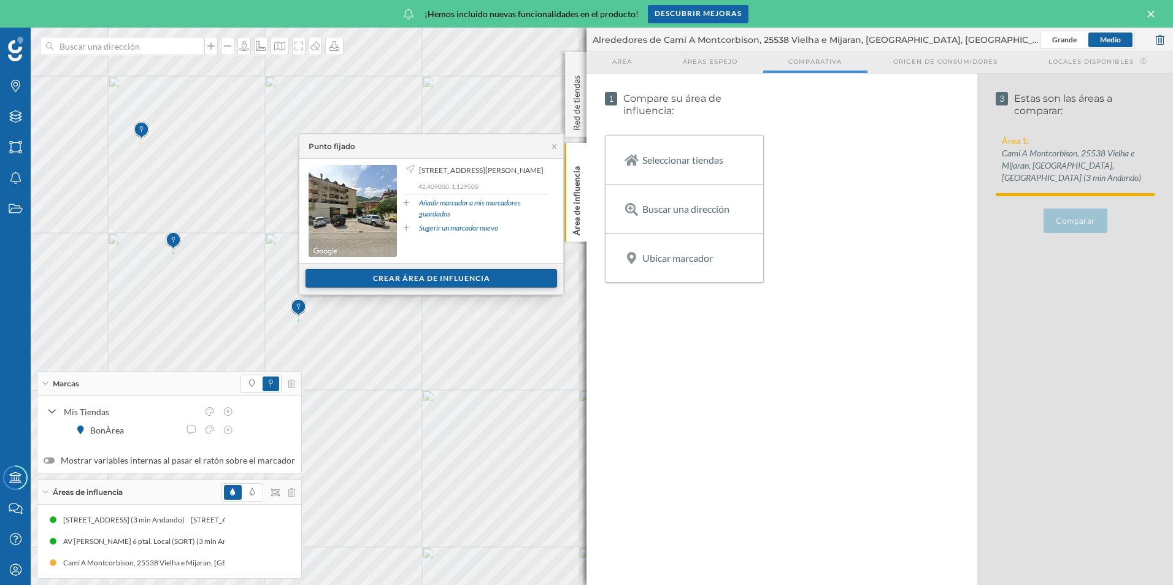
click at [416, 274] on div "Crear área de influencia" at bounding box center [431, 278] width 252 height 18
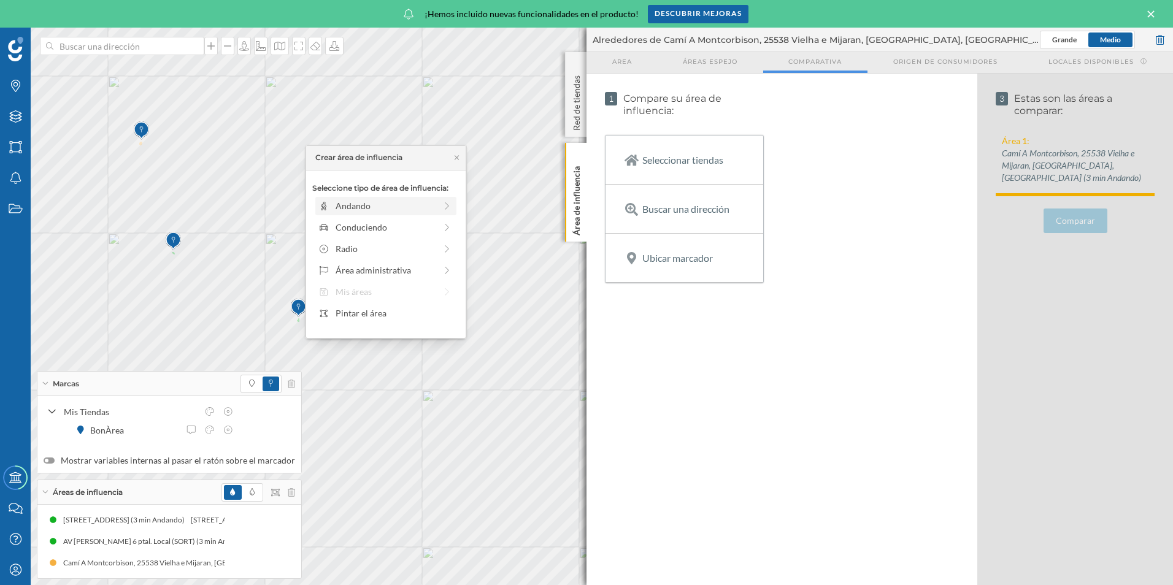
click at [402, 212] on div "Andando" at bounding box center [386, 205] width 100 height 13
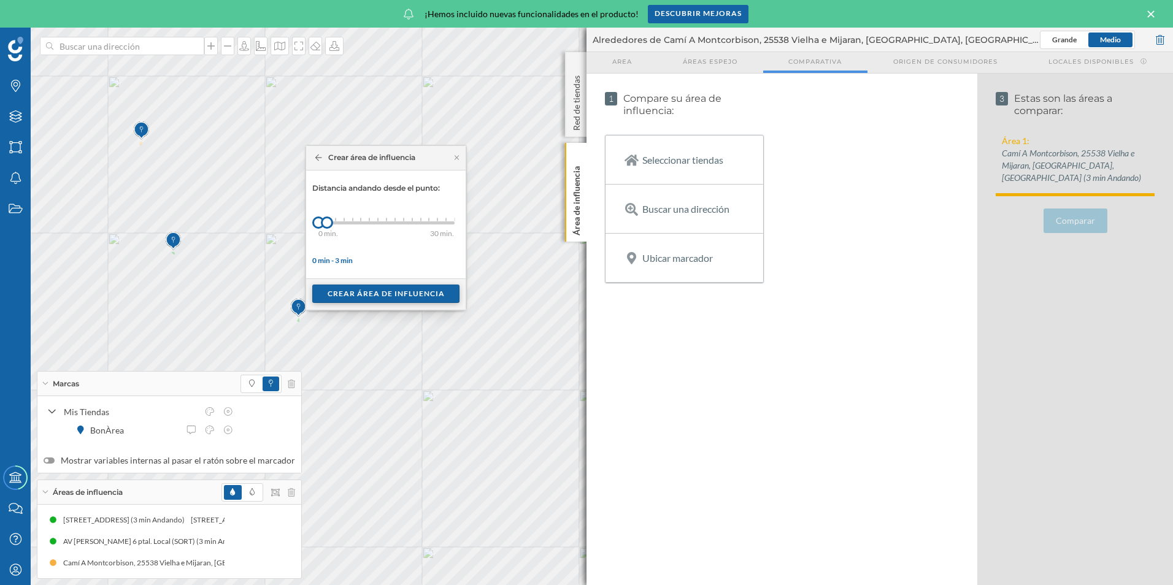
click at [387, 293] on div "Crear área de influencia" at bounding box center [385, 294] width 147 height 18
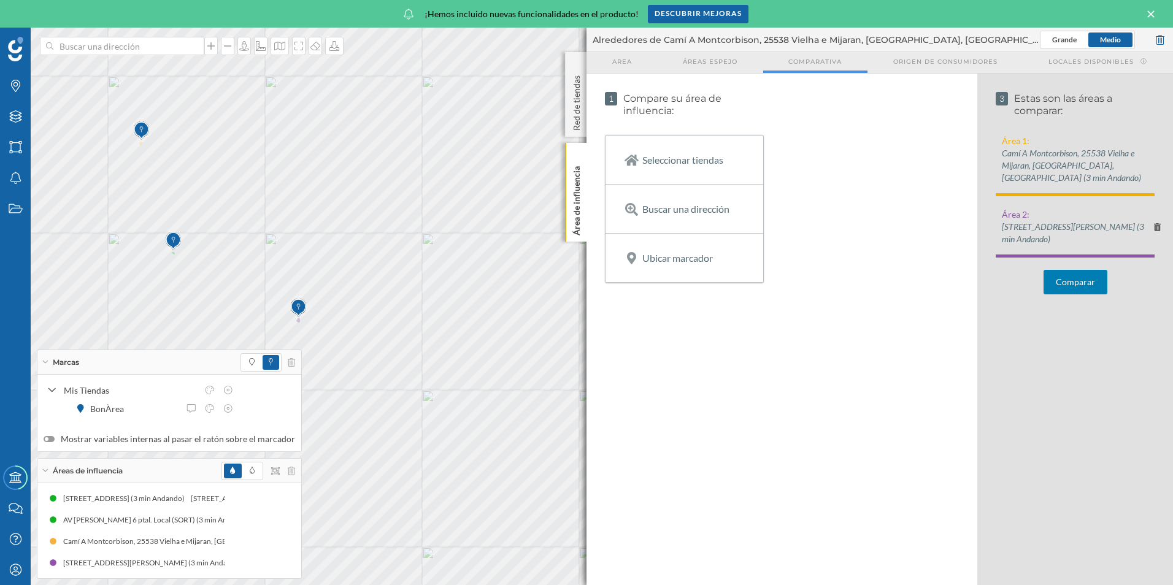
click at [1076, 271] on button "Comparar" at bounding box center [1075, 282] width 64 height 25
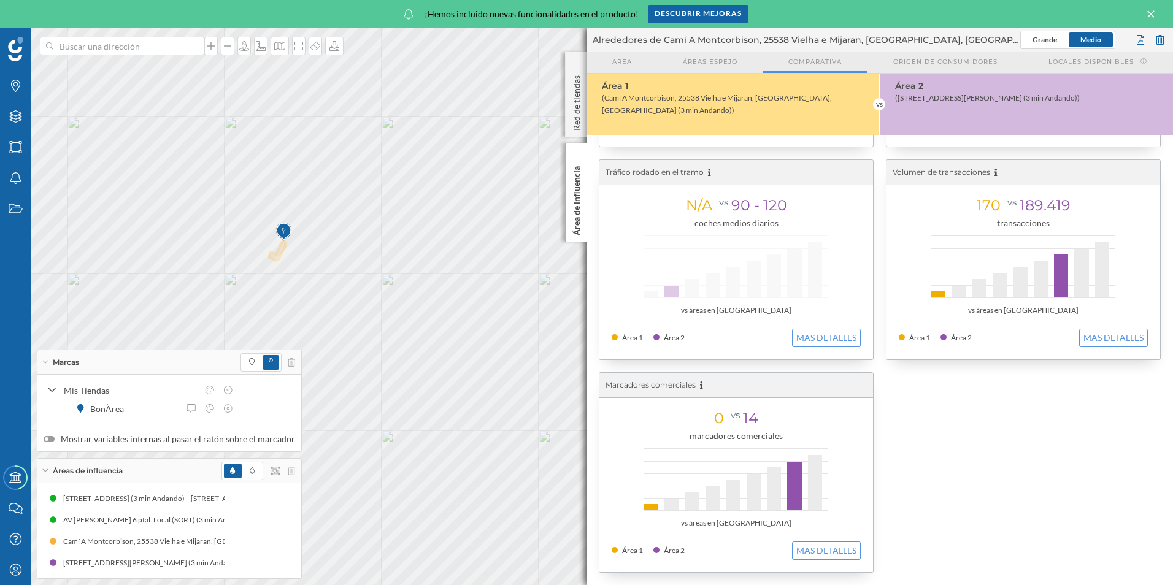
drag, startPoint x: 241, startPoint y: 226, endPoint x: 277, endPoint y: 230, distance: 35.8
click at [277, 230] on img at bounding box center [283, 232] width 15 height 25
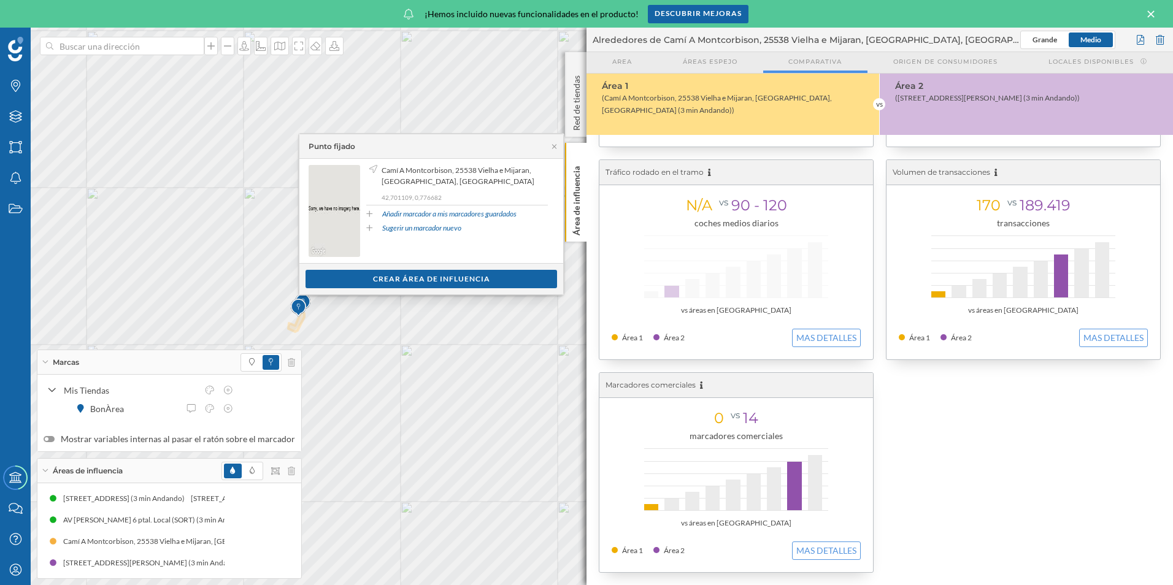
click at [810, 120] on div "Área 1 (Camí A [GEOGRAPHIC_DATA], 25538 Vielha e [GEOGRAPHIC_DATA], [GEOGRAPHIC…" at bounding box center [732, 104] width 293 height 61
click at [288, 470] on icon at bounding box center [291, 471] width 7 height 9
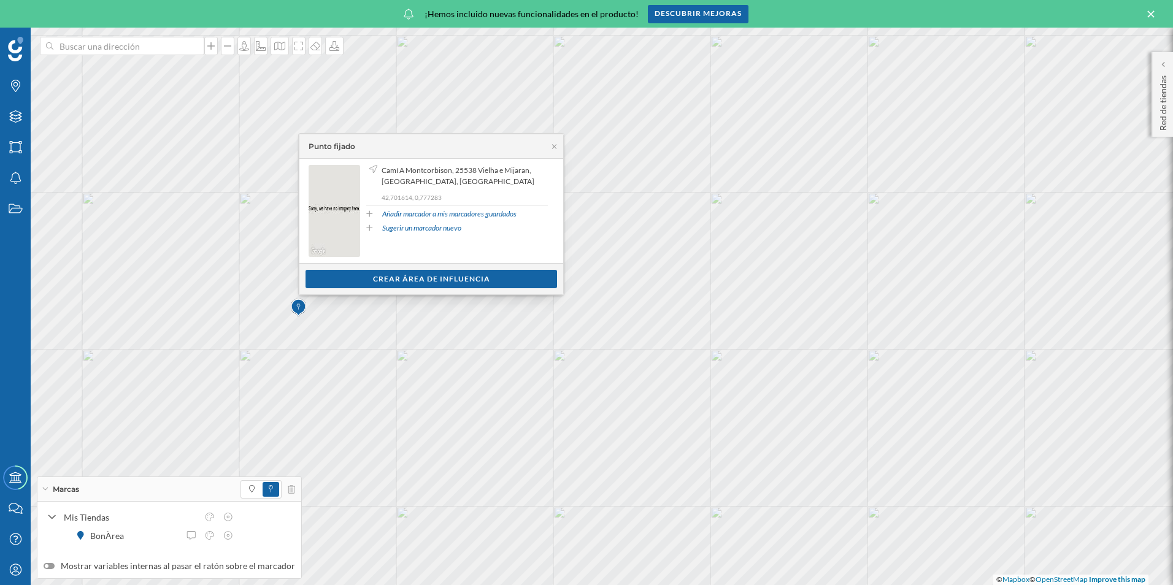
click at [549, 150] on div "Punto fijado" at bounding box center [431, 146] width 264 height 25
click at [554, 146] on icon at bounding box center [554, 146] width 4 height 4
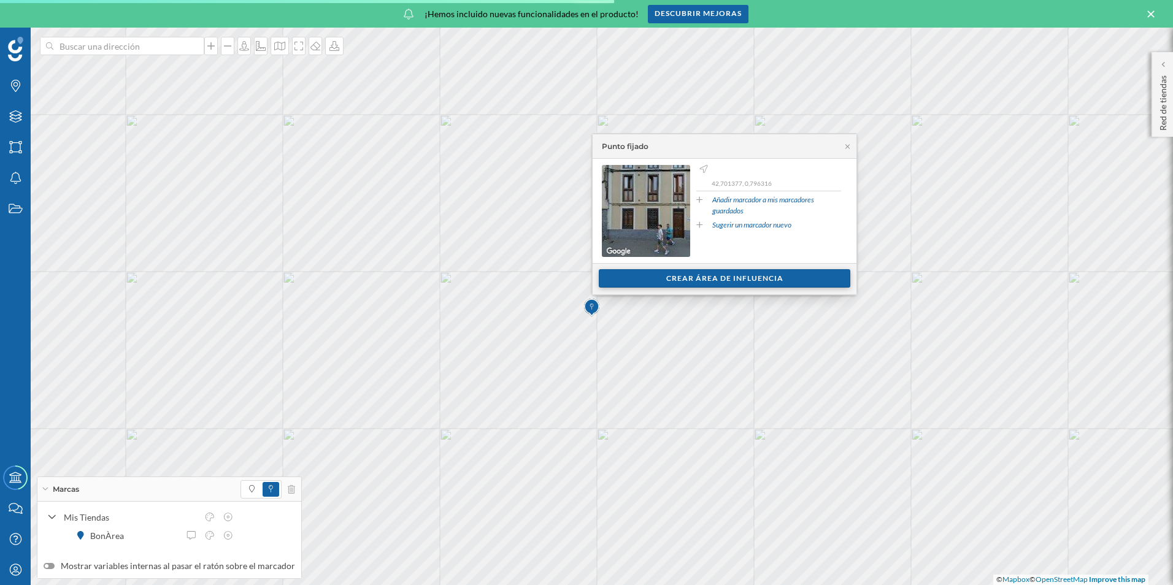
click at [662, 272] on div "Crear área de influencia" at bounding box center [725, 278] width 252 height 18
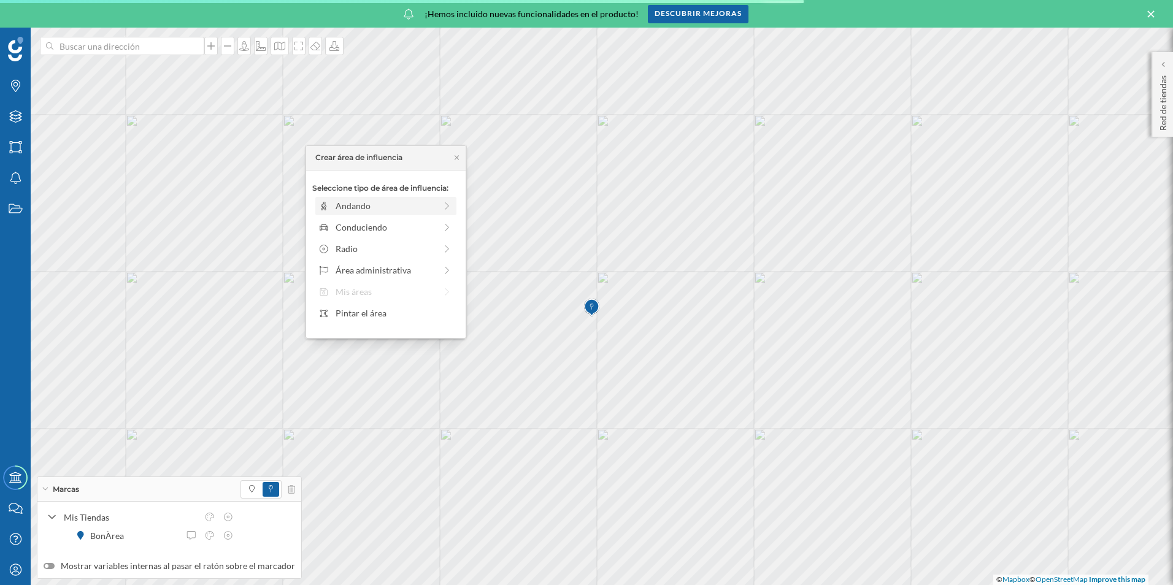
click at [382, 203] on div "Andando" at bounding box center [386, 205] width 100 height 13
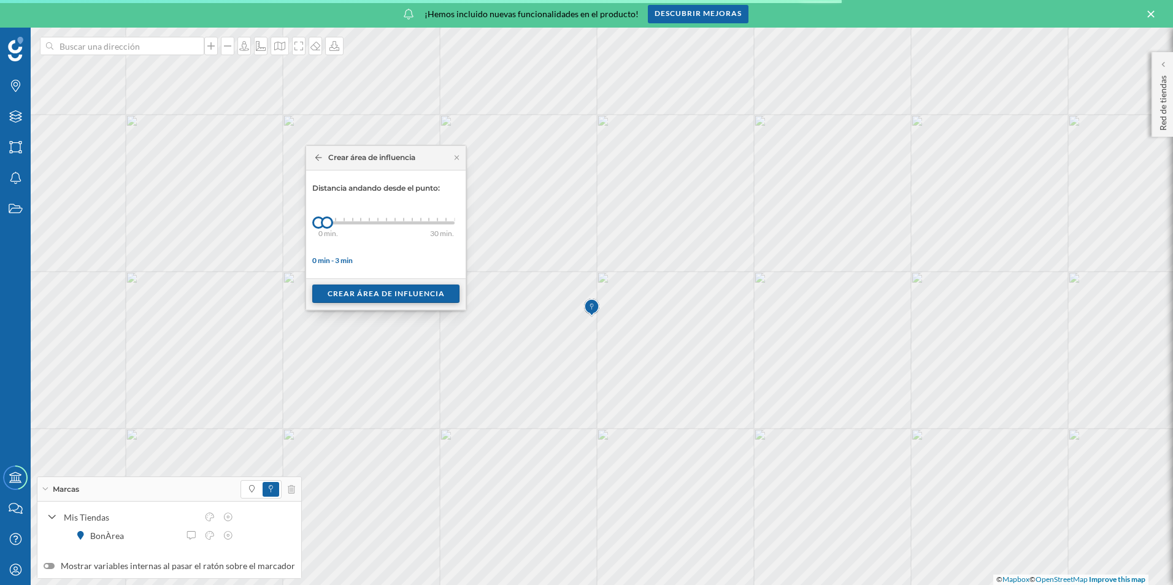
click at [374, 303] on div "Crear área de influencia" at bounding box center [385, 294] width 129 height 18
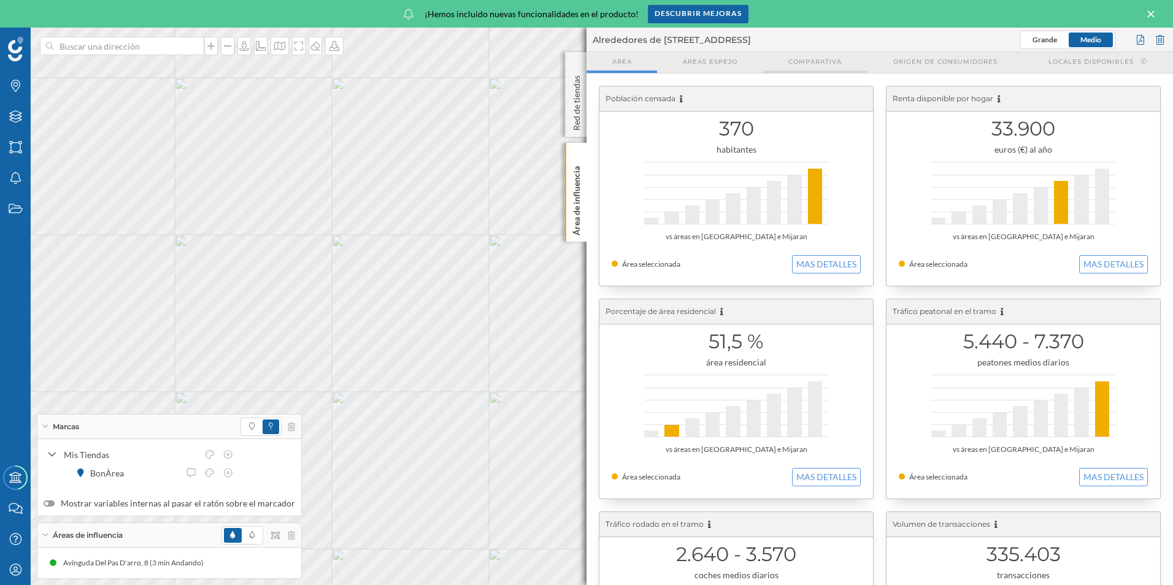
click at [832, 65] on span "Comparativa" at bounding box center [814, 61] width 53 height 9
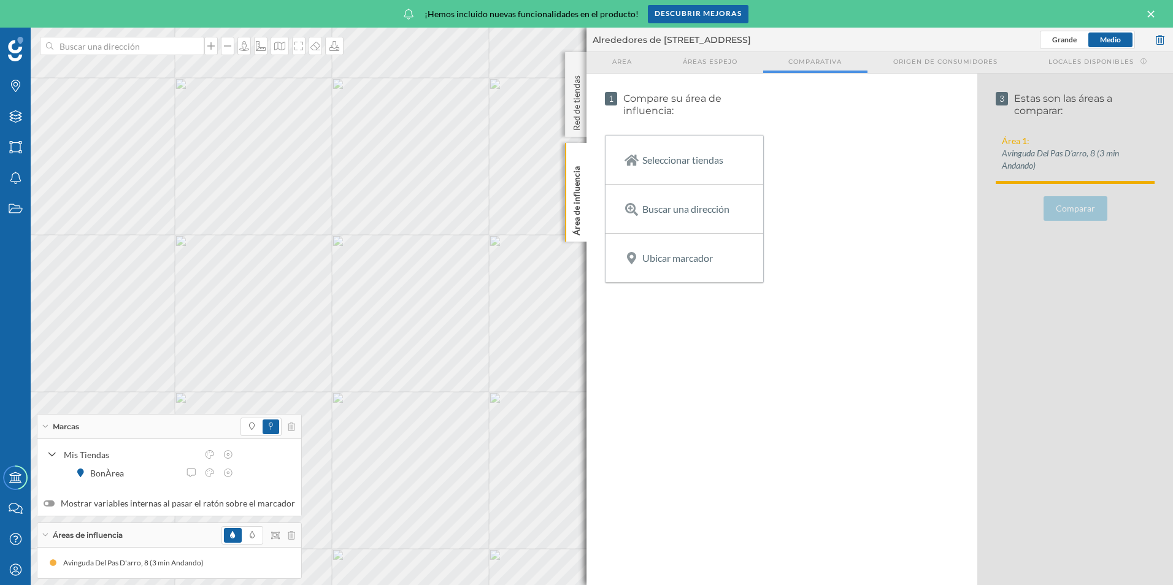
click at [686, 155] on p "Seleccionar tiendas" at bounding box center [682, 160] width 81 height 12
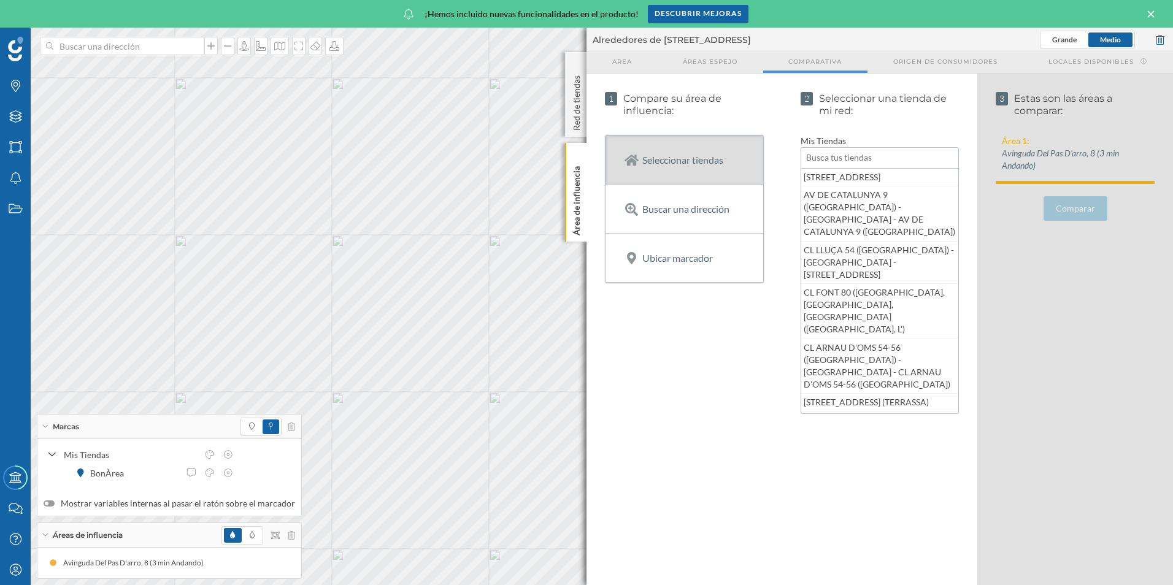
click at [844, 158] on input "text" at bounding box center [880, 157] width 159 height 21
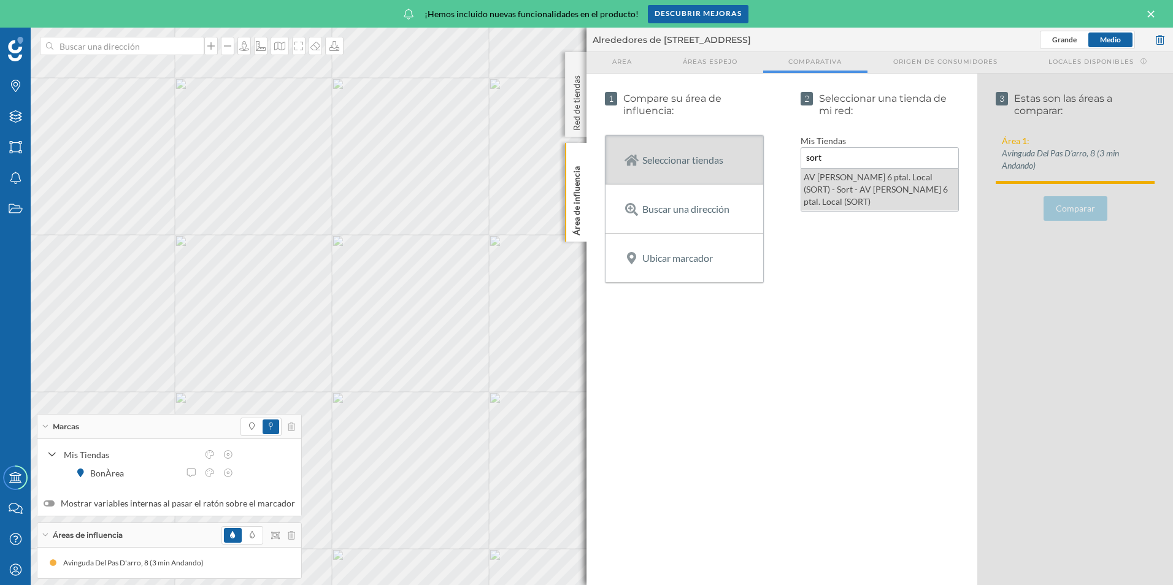
type input "sort"
click at [894, 189] on div "AV [PERSON_NAME] 6 ptal. Local (SORT) - Sort - AV [PERSON_NAME] 6 ptal. Local (…" at bounding box center [880, 190] width 158 height 42
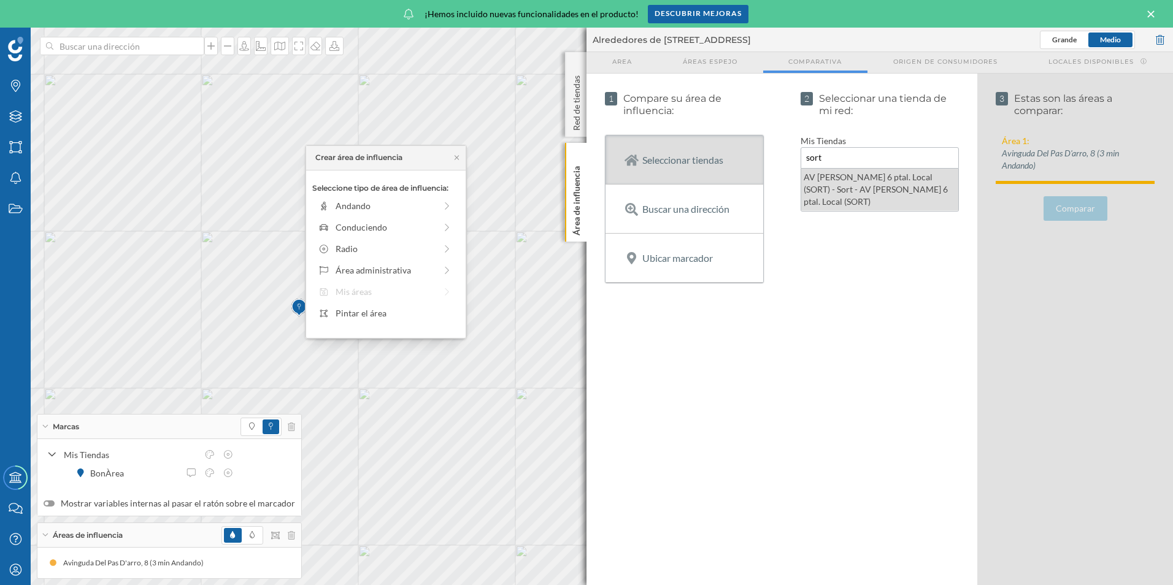
click at [845, 189] on div "AV [PERSON_NAME] 6 ptal. Local (SORT) - Sort - AV [PERSON_NAME] 6 ptal. Local (…" at bounding box center [880, 190] width 158 height 42
click at [843, 185] on div "AV [PERSON_NAME] 6 ptal. Local (SORT) - Sort - AV [PERSON_NAME] 6 ptal. Local (…" at bounding box center [880, 190] width 158 height 42
click at [412, 206] on div "Andando" at bounding box center [386, 205] width 100 height 13
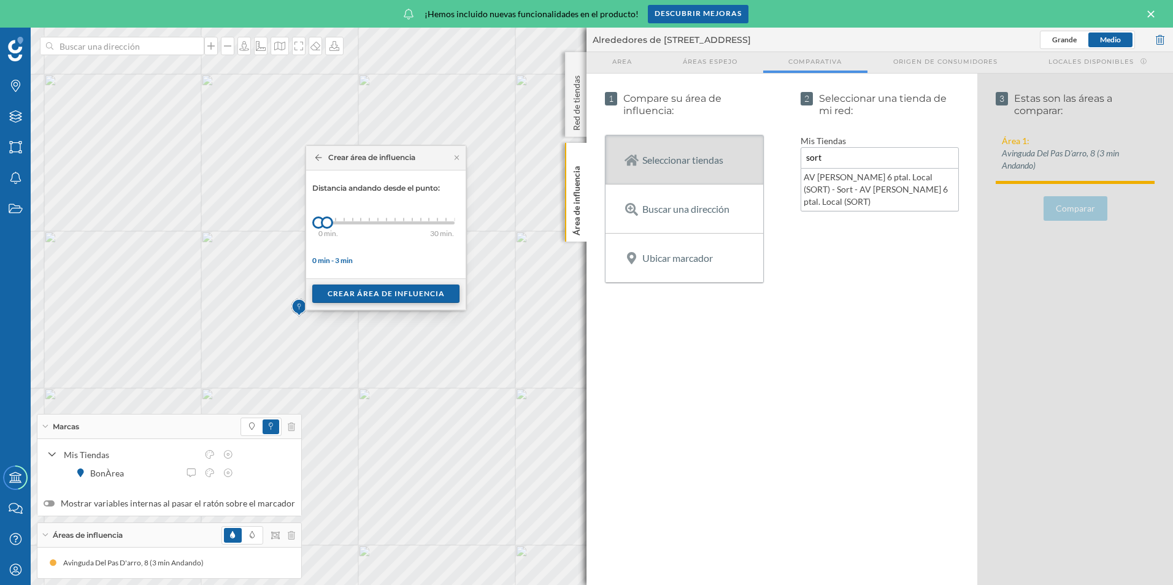
click at [365, 296] on div "Crear área de influencia" at bounding box center [385, 294] width 147 height 18
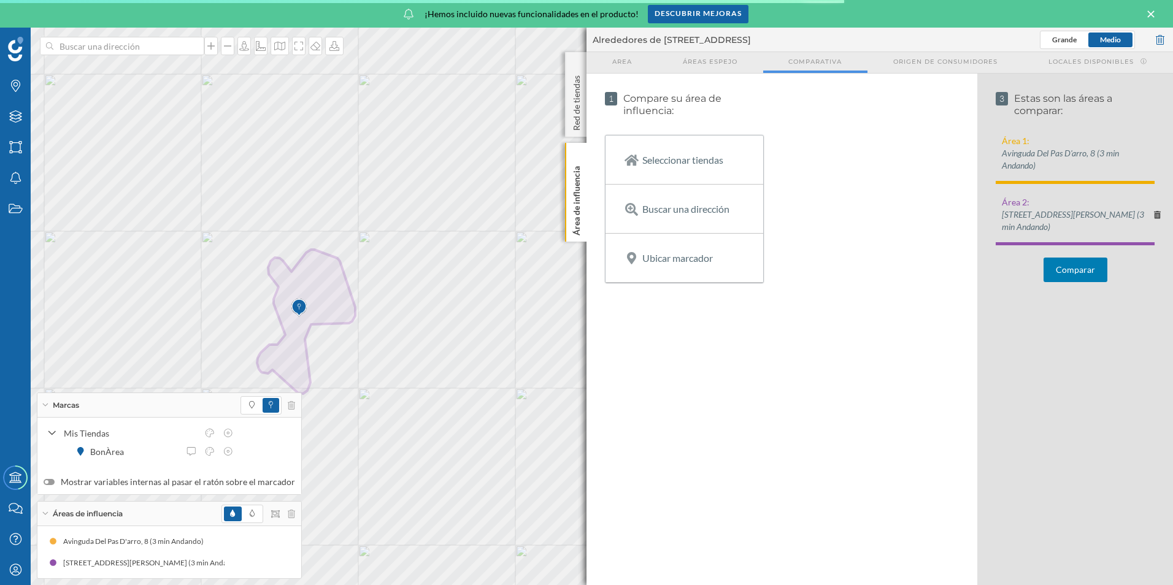
click at [1092, 270] on button "Comparar" at bounding box center [1075, 270] width 64 height 25
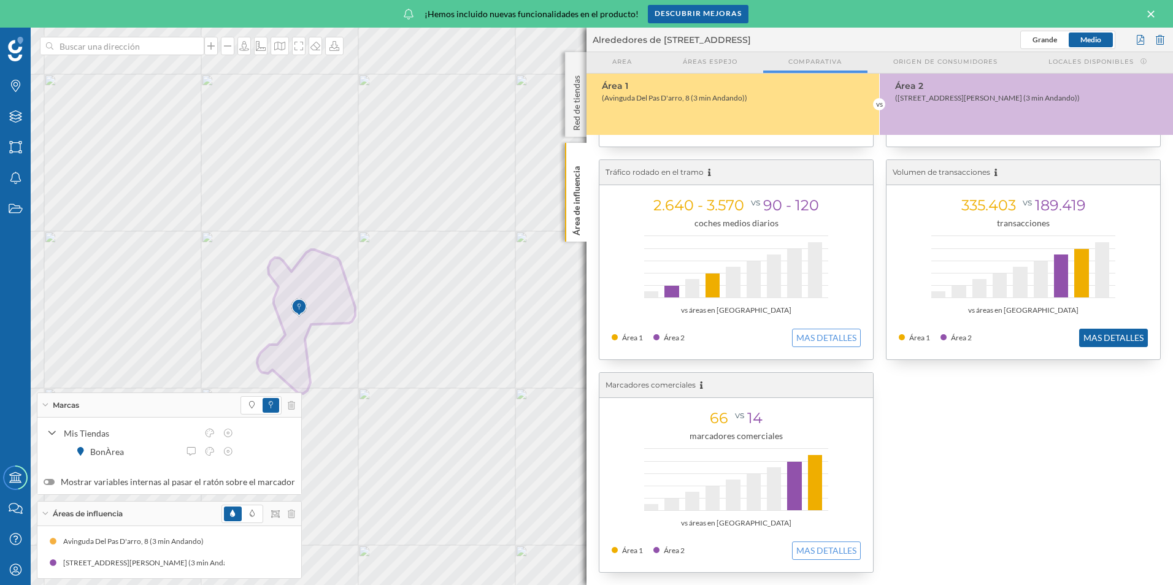
click at [1105, 342] on button "MAS DETALLES" at bounding box center [1113, 338] width 69 height 18
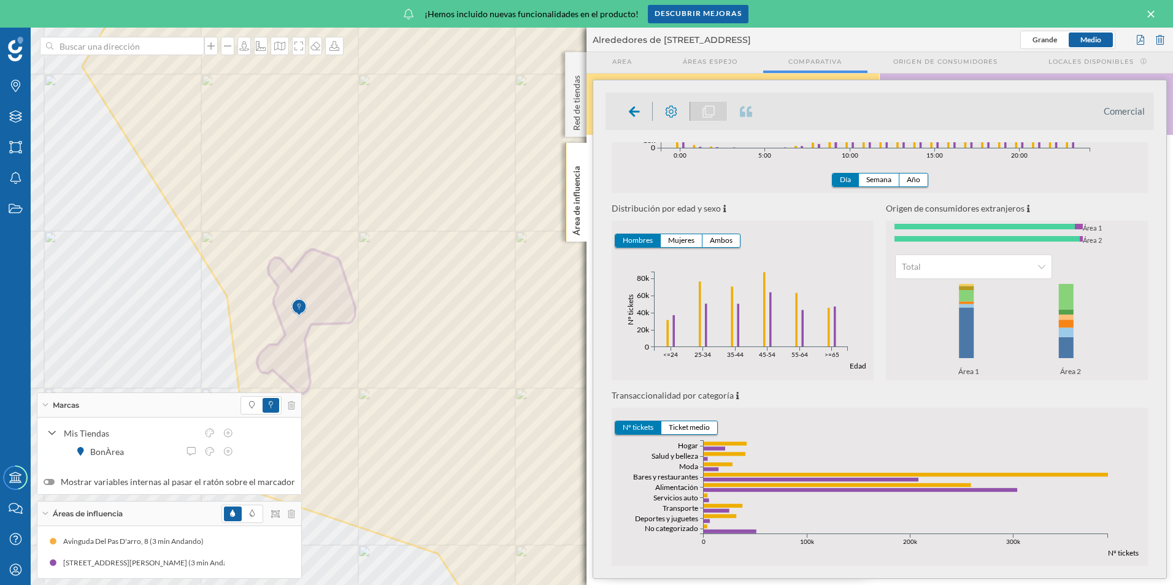
scroll to position [226, 0]
